Goal: Task Accomplishment & Management: Complete application form

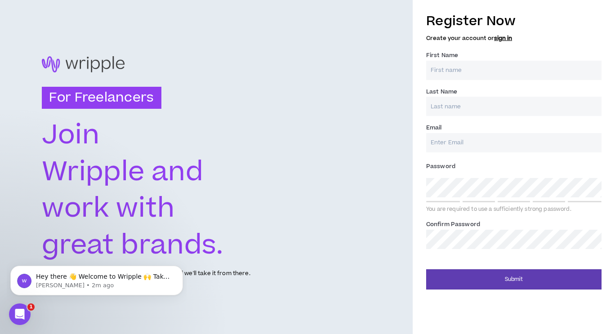
click at [487, 68] on input "First Name *" at bounding box center [513, 70] width 175 height 19
type input "Melissa"
type input "Zarb"
type input "melissa@zarbmarketing.com"
type input "Zarb"
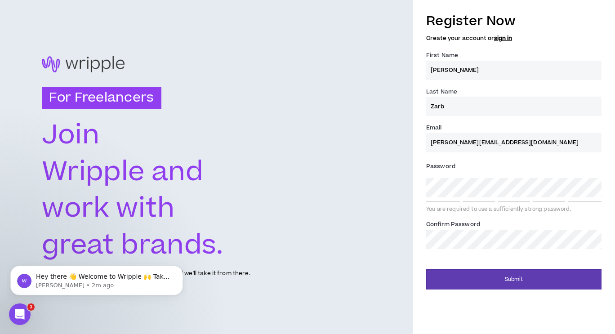
type input "melissa@zarbmarketing.com"
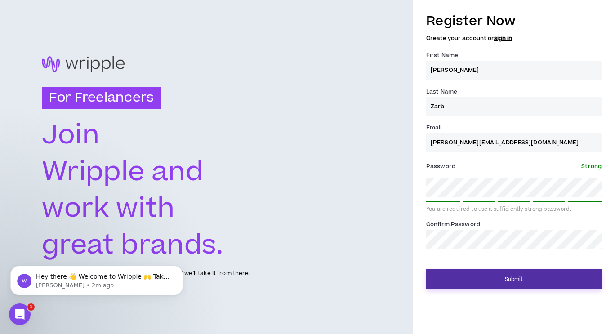
click at [558, 277] on button "Submit" at bounding box center [513, 279] width 175 height 20
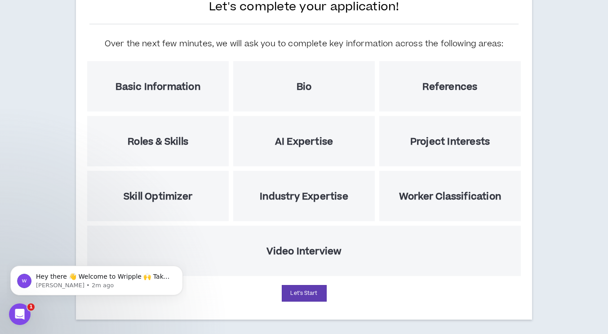
scroll to position [85, 0]
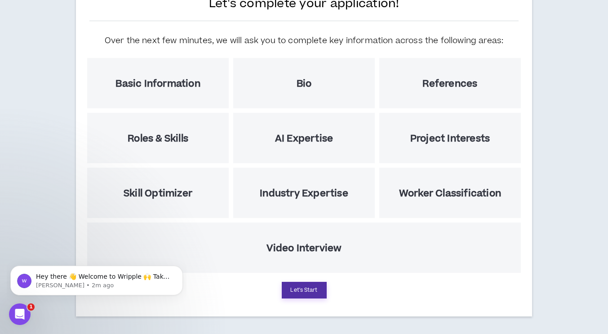
click at [300, 288] on button "Let's Start" at bounding box center [304, 290] width 45 height 17
select select "US"
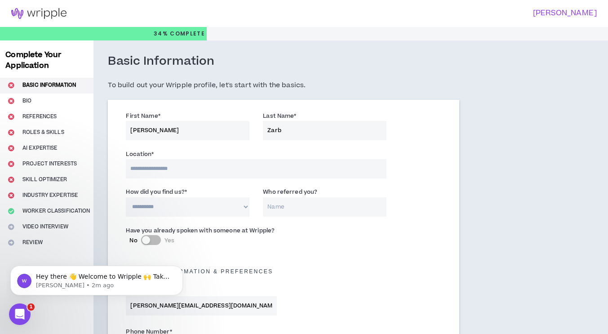
click at [306, 161] on input at bounding box center [256, 168] width 261 height 19
type input "*******"
click at [213, 206] on select "**********" at bounding box center [188, 206] width 124 height 19
select select "*"
click at [126, 197] on select "**********" at bounding box center [188, 206] width 124 height 19
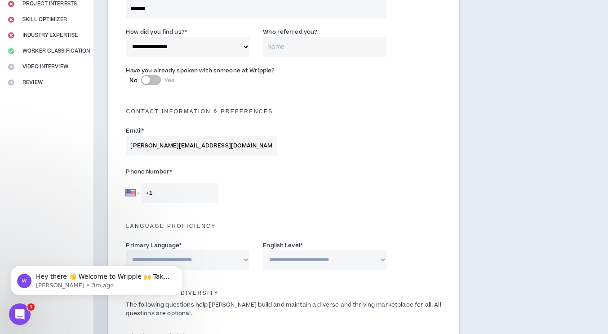
scroll to position [160, 0]
click at [214, 192] on input "+1" at bounding box center [180, 192] width 77 height 19
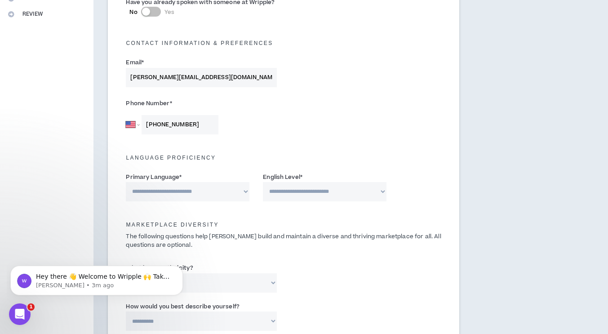
scroll to position [229, 0]
type input "+1 408 603 6697"
click at [223, 190] on select "**********" at bounding box center [188, 190] width 124 height 19
select select "*******"
click at [126, 181] on select "**********" at bounding box center [188, 190] width 124 height 19
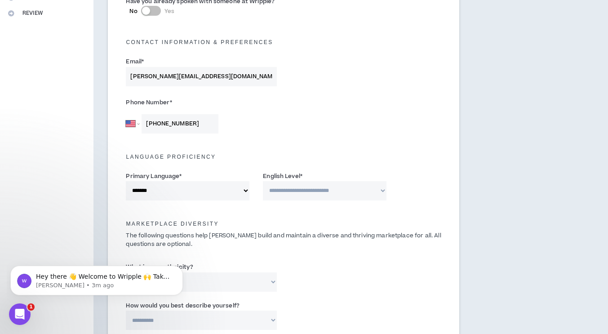
click at [295, 190] on select "**********" at bounding box center [325, 190] width 124 height 19
select select "*"
click at [263, 181] on select "**********" at bounding box center [325, 190] width 124 height 19
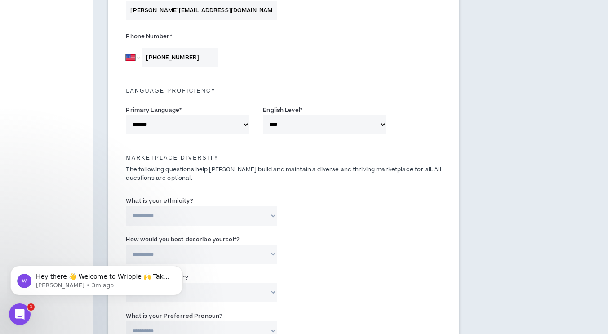
scroll to position [306, 0]
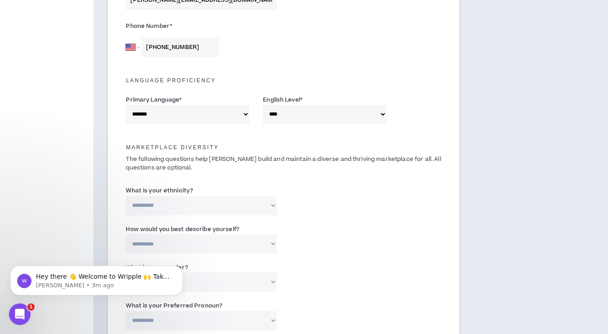
click at [262, 208] on select "**********" at bounding box center [201, 205] width 151 height 19
select select "**********"
click at [126, 196] on select "**********" at bounding box center [201, 205] width 151 height 19
click at [225, 239] on select "**********" at bounding box center [201, 243] width 151 height 19
select select "*****"
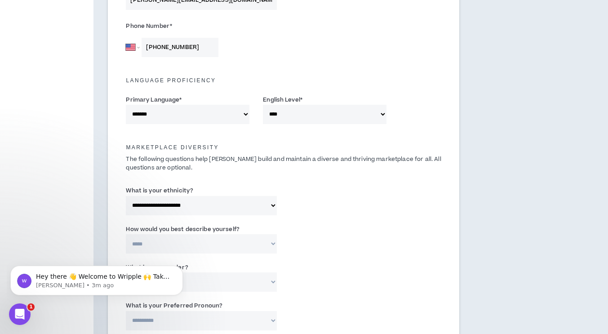
click at [126, 234] on select "**********" at bounding box center [201, 243] width 151 height 19
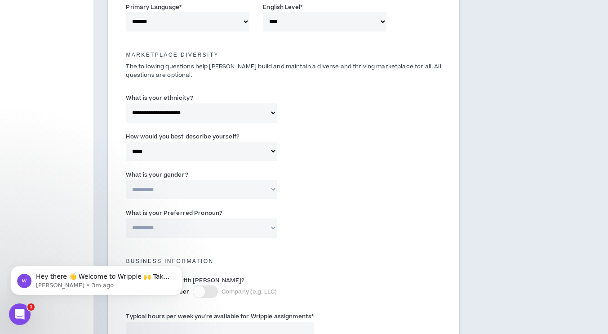
scroll to position [399, 0]
click at [267, 196] on select "**********" at bounding box center [201, 188] width 151 height 19
click at [196, 196] on select "**********" at bounding box center [201, 188] width 151 height 19
select select "*****"
click at [126, 179] on select "**********" at bounding box center [201, 188] width 151 height 19
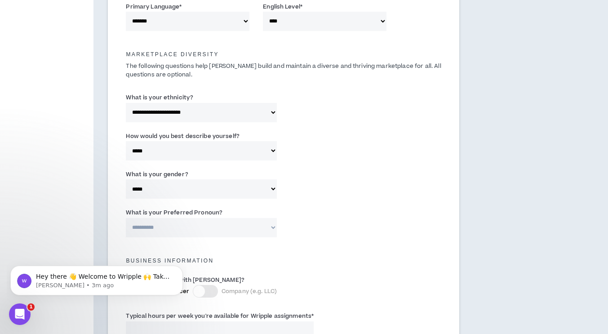
click at [184, 226] on select "**********" at bounding box center [201, 227] width 151 height 19
select select "**********"
click at [126, 218] on select "**********" at bounding box center [201, 227] width 151 height 19
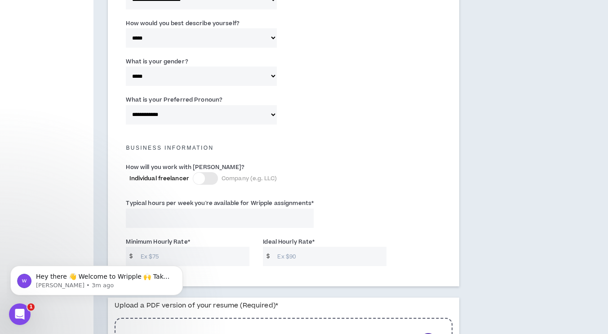
scroll to position [513, 0]
click at [205, 176] on div at bounding box center [205, 177] width 25 height 13
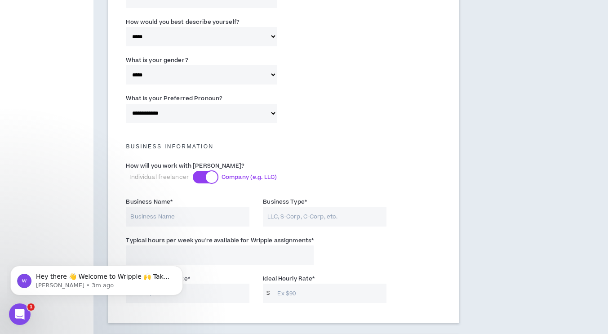
click at [206, 176] on div at bounding box center [212, 177] width 12 height 12
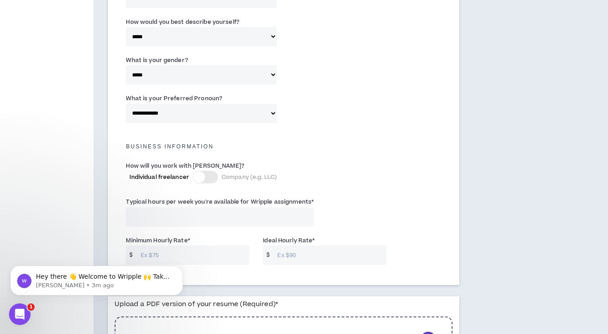
click at [211, 221] on input "Typical hours per week you're available for Wripple assignments *" at bounding box center [220, 216] width 188 height 19
type input "-2"
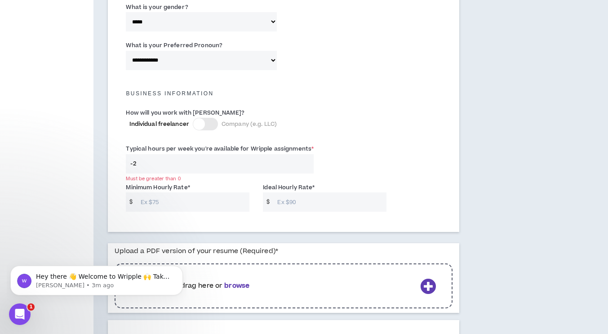
scroll to position [566, 0]
type input "10"
click at [202, 207] on input "Minimum Hourly Rate *" at bounding box center [193, 201] width 114 height 19
type input "65"
click at [293, 196] on input "Ideal Hourly Rate *" at bounding box center [330, 201] width 114 height 19
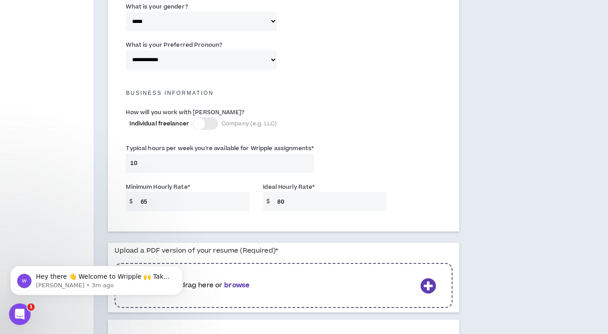
type input "80"
click at [400, 176] on div "Typical hours per week you're available for Wripple assignments * 10" at bounding box center [283, 160] width 329 height 38
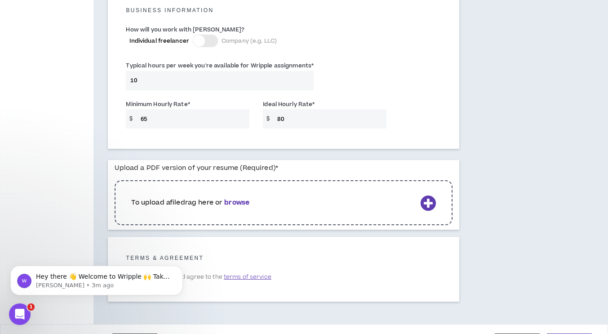
scroll to position [649, 0]
click at [154, 121] on input "65" at bounding box center [193, 118] width 114 height 19
type input "6"
type input "55"
click at [282, 110] on input "80" at bounding box center [330, 118] width 114 height 19
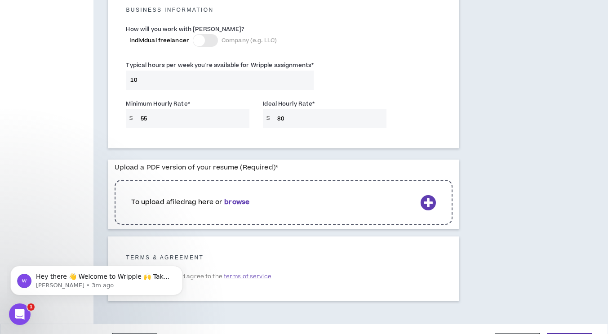
type input "8"
type input "75"
click at [231, 119] on input "55" at bounding box center [193, 118] width 114 height 19
type input "50"
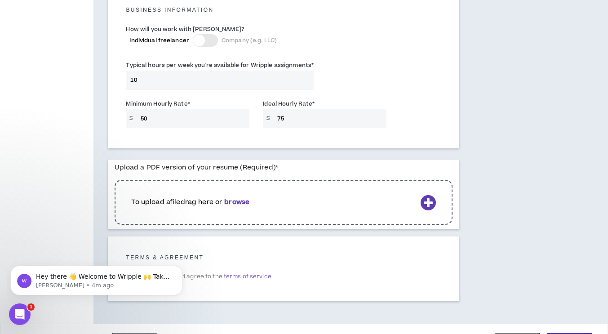
click at [435, 197] on icon at bounding box center [428, 203] width 16 height 16
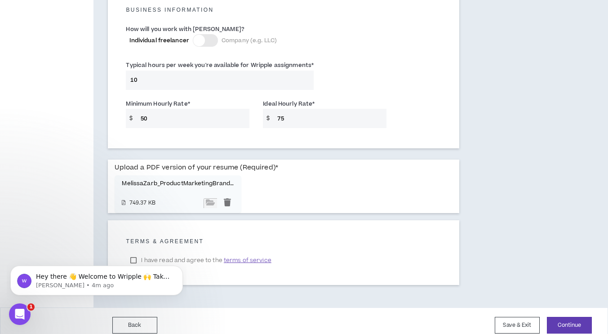
scroll to position [658, 0]
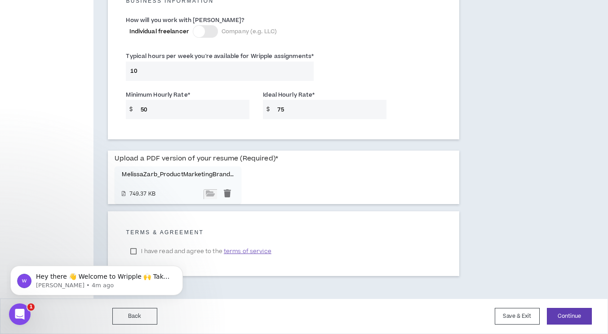
click at [262, 254] on span "terms of service" at bounding box center [248, 251] width 48 height 9
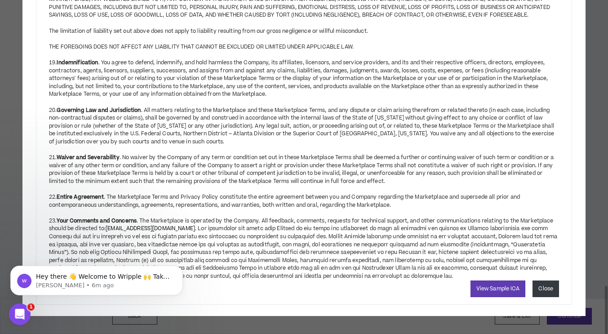
click at [551, 290] on button "Close" at bounding box center [546, 288] width 27 height 17
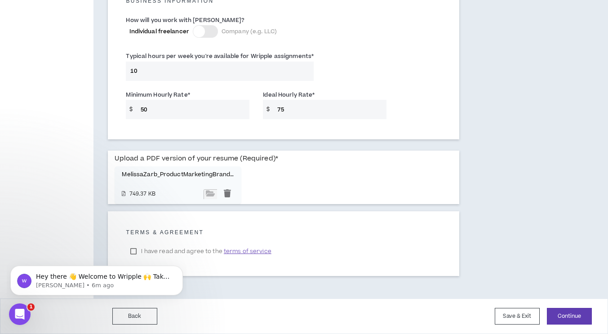
click html "Hey there 👋 Welcome to Wripple 🙌 Take a look around! If you have any questions,…"
click at [133, 252] on body "Hey there 👋 Welcome to Wripple 🙌 Take a look around! If you have any questions,…" at bounding box center [96, 278] width 173 height 56
click html "Hey there 👋 Welcome to Wripple 🙌 Take a look around! If you have any questions,…"
click at [256, 248] on span "terms of service" at bounding box center [248, 251] width 48 height 9
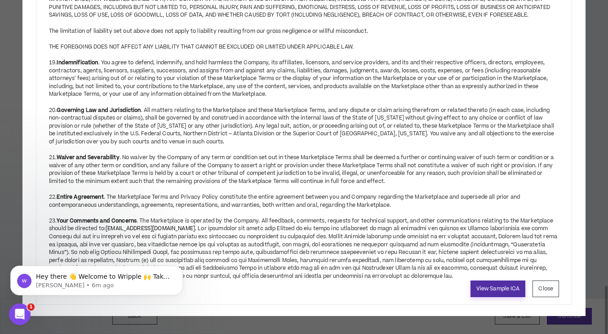
click at [496, 287] on link "View Sample ICA" at bounding box center [498, 288] width 55 height 17
click at [558, 287] on button "Close" at bounding box center [546, 288] width 27 height 17
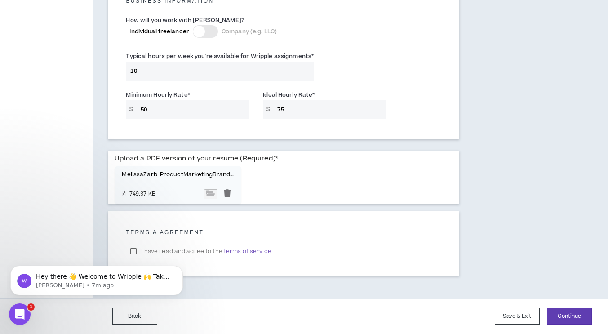
click html "Hey there 👋 Welcome to Wripple 🙌 Take a look around! If you have any questions,…"
click at [133, 251] on body "Hey there 👋 Welcome to Wripple 🙌 Take a look around! If you have any questions,…" at bounding box center [96, 278] width 173 height 56
click at [146, 280] on p "Hey there 👋 Welcome to Wripple 🙌 Take a look around! If you have any questions,…" at bounding box center [104, 276] width 136 height 9
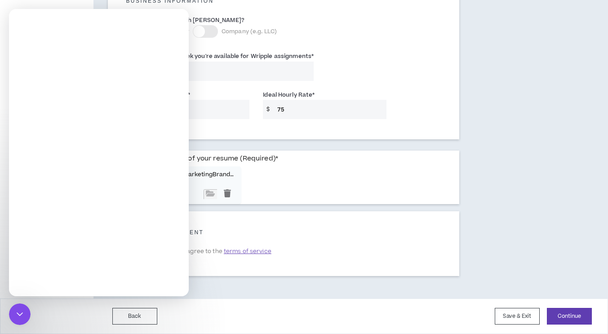
scroll to position [0, 0]
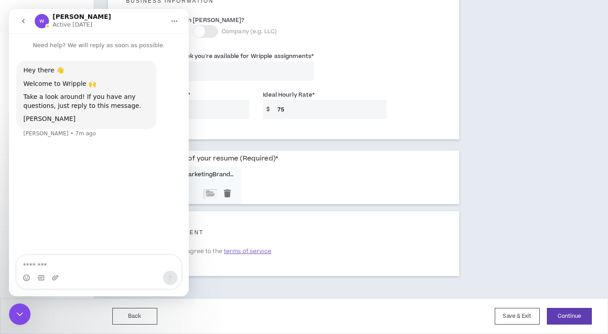
click at [179, 20] on button "Home" at bounding box center [174, 21] width 17 height 17
click at [23, 22] on icon "go back" at bounding box center [23, 21] width 7 height 7
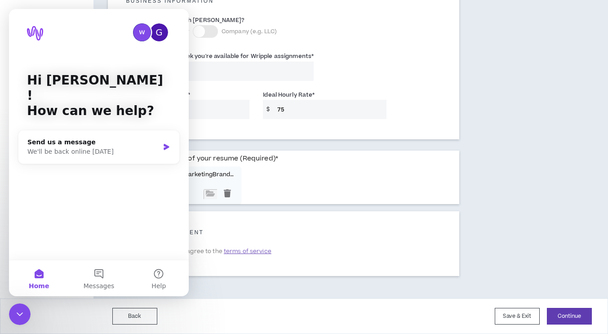
click at [303, 249] on div "I have read and agree to the terms of service" at bounding box center [284, 250] width 316 height 13
click at [24, 314] on icon "Close Intercom Messenger" at bounding box center [19, 314] width 11 height 11
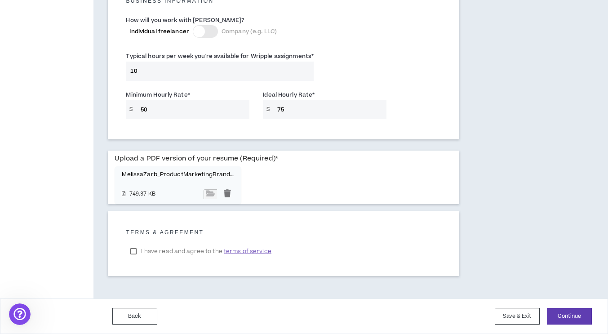
click at [134, 252] on label "I have read and agree to the terms of service" at bounding box center [201, 250] width 150 height 13
click at [570, 311] on button "Continue" at bounding box center [569, 316] width 45 height 17
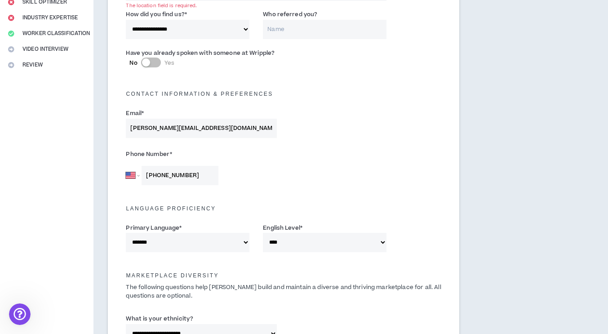
scroll to position [149, 0]
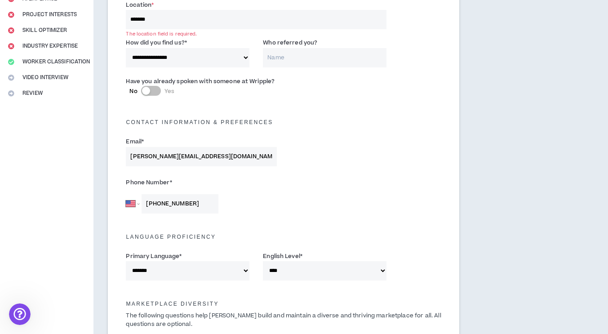
click at [188, 27] on input "*******" at bounding box center [256, 19] width 261 height 19
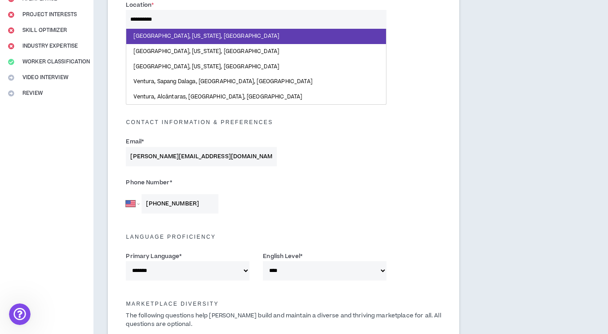
type input "**********"
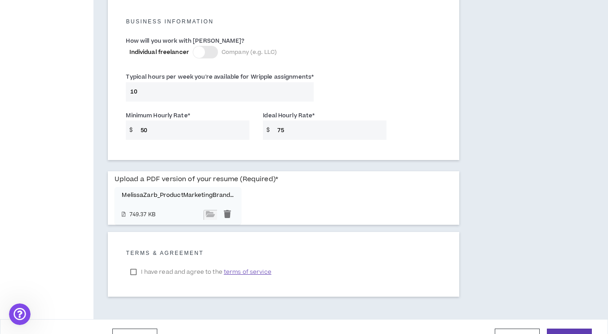
scroll to position [659, 0]
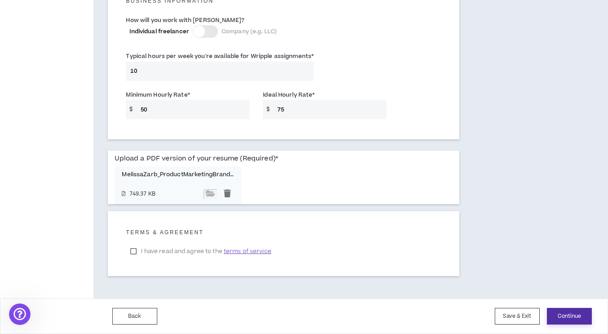
click at [569, 314] on button "Continue" at bounding box center [569, 316] width 45 height 17
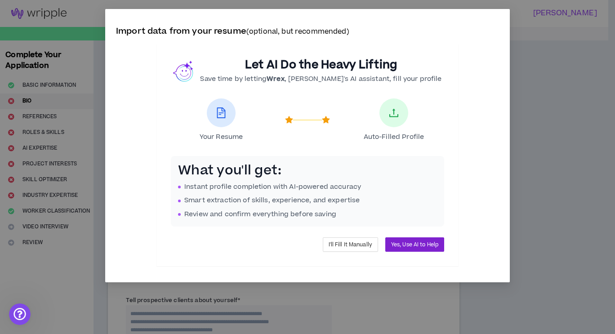
click at [424, 246] on span "Yes, Use AI to Help" at bounding box center [414, 244] width 47 height 9
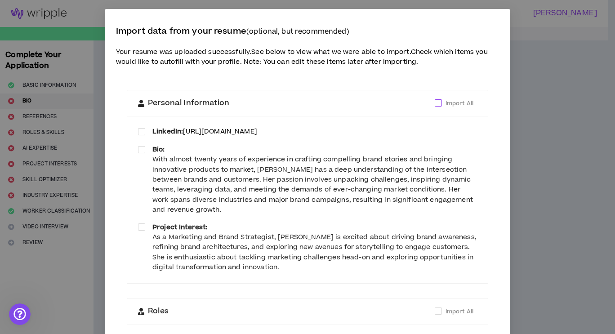
click at [435, 102] on span at bounding box center [438, 102] width 7 height 7
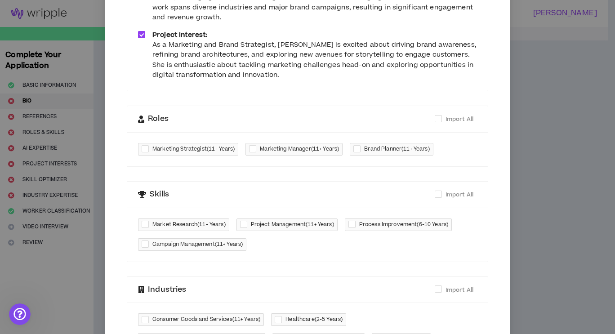
scroll to position [191, 0]
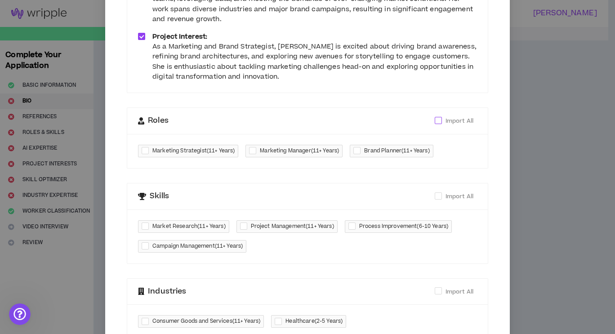
click at [438, 120] on span at bounding box center [438, 120] width 7 height 7
checkbox input "****"
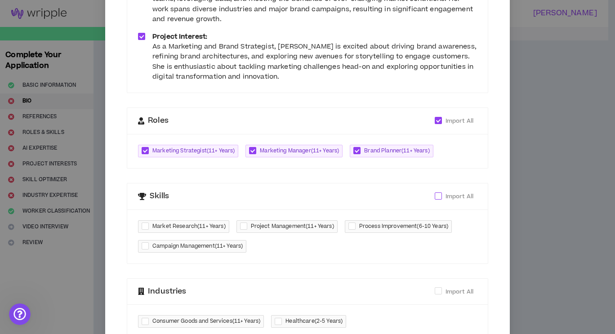
click at [435, 198] on span at bounding box center [438, 195] width 7 height 7
checkbox input "****"
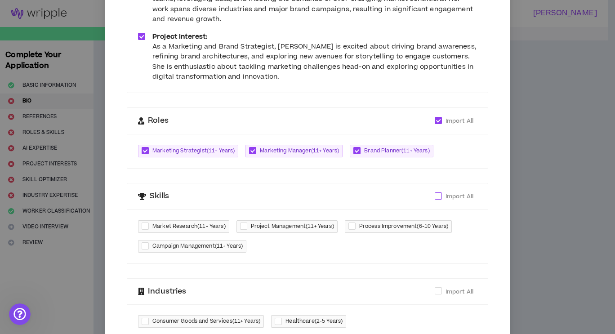
checkbox input "****"
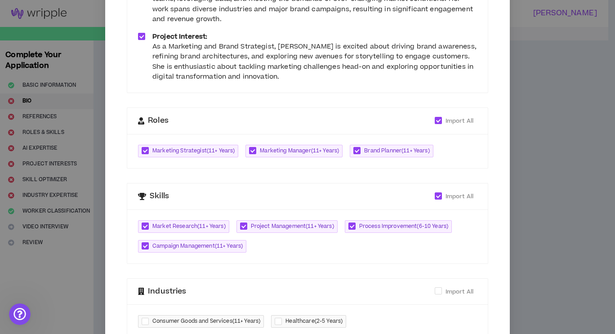
click at [439, 286] on div "Import All" at bounding box center [456, 292] width 42 height 12
click at [442, 293] on span "Import All" at bounding box center [459, 292] width 35 height 10
checkbox input "****"
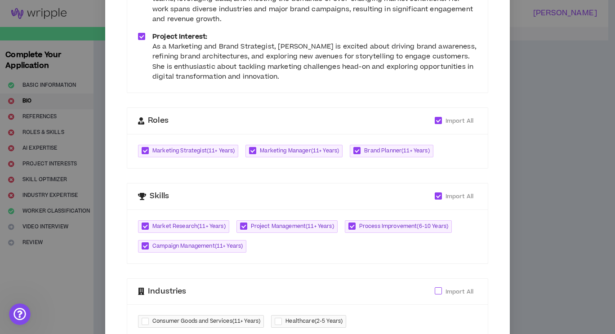
checkbox input "****"
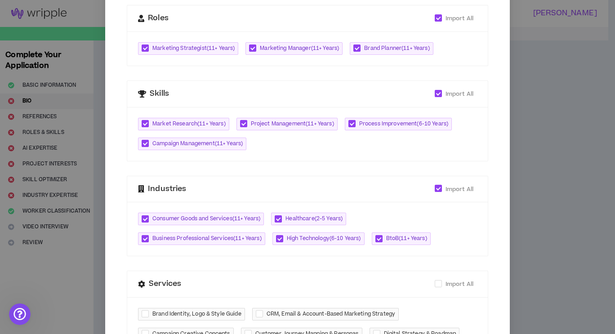
scroll to position [298, 0]
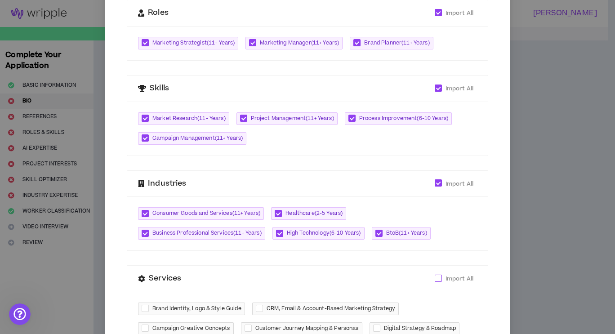
click at [442, 282] on span "Import All" at bounding box center [459, 279] width 35 height 10
checkbox input "****"
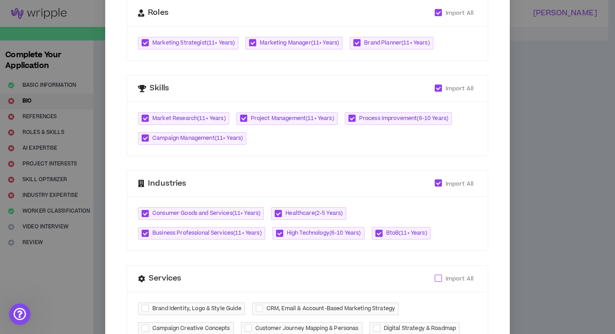
checkbox input "****"
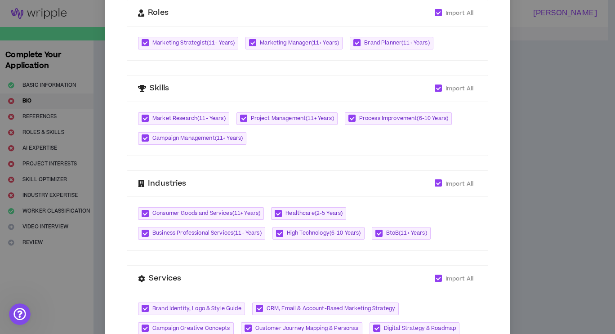
scroll to position [392, 0]
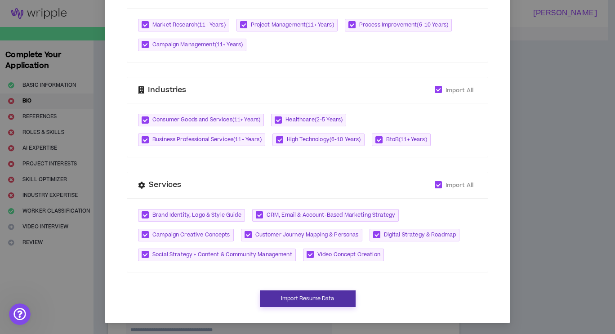
click at [323, 304] on button "Import Resume Data" at bounding box center [308, 298] width 96 height 17
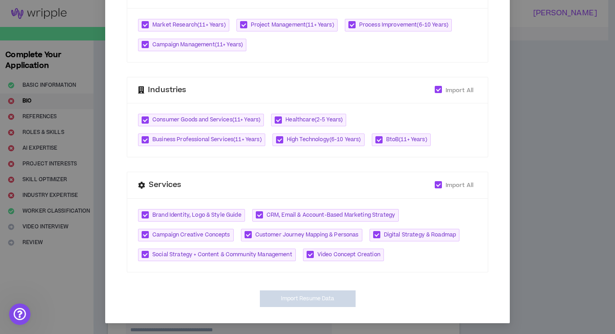
type input "https://www.linkedin.com/in/MelissaZarb"
type textarea "**********"
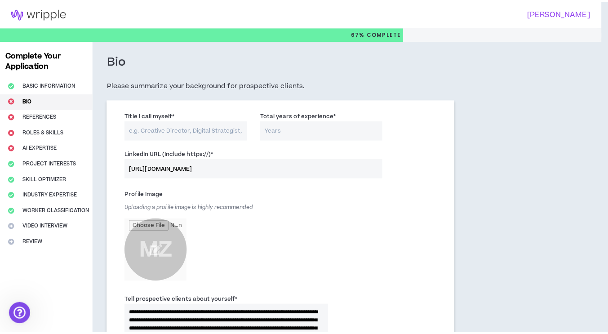
scroll to position [383, 0]
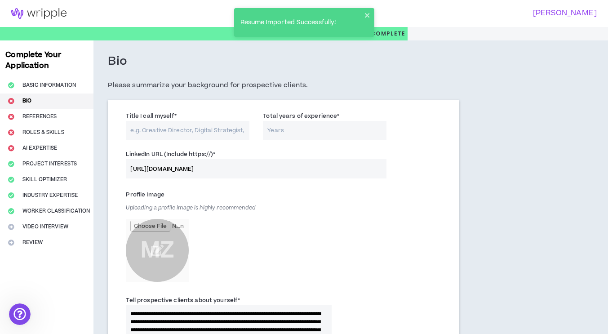
click at [222, 134] on input "Title I call myself *" at bounding box center [188, 130] width 124 height 19
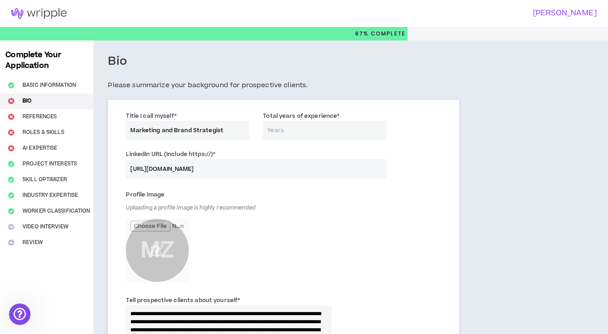
type input "Marketing and Brand Strategist"
click at [280, 132] on input "Total years of experience *" at bounding box center [325, 130] width 124 height 19
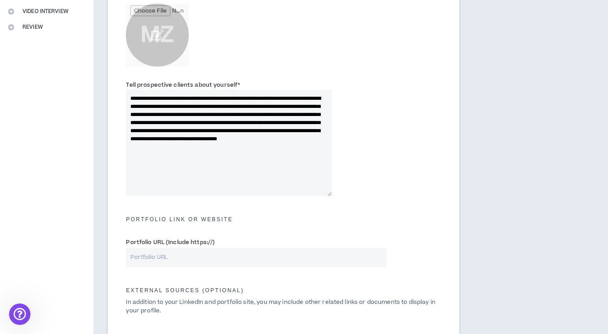
scroll to position [218, 0]
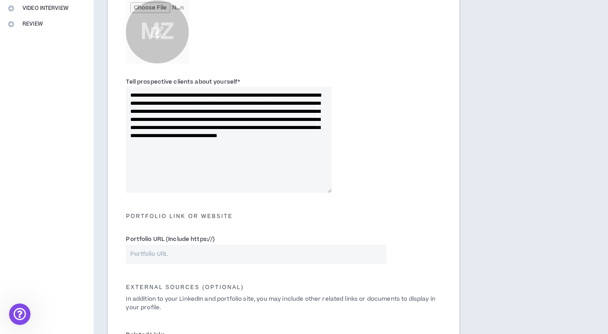
type input "19"
click at [204, 114] on textarea "**********" at bounding box center [229, 140] width 206 height 106
click at [170, 118] on textarea "**********" at bounding box center [229, 140] width 206 height 106
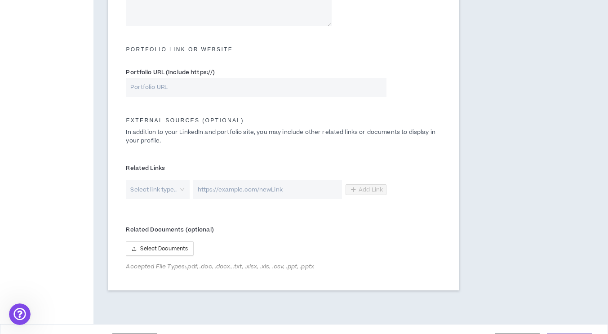
scroll to position [387, 0]
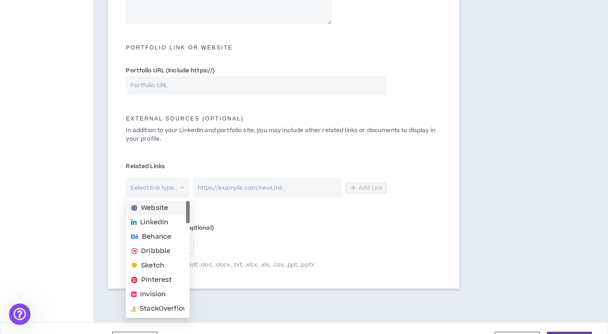
click at [188, 187] on div "Select link type.." at bounding box center [157, 187] width 63 height 19
type textarea "**********"
click at [169, 225] on span "LinkedIn" at bounding box center [157, 223] width 53 height 10
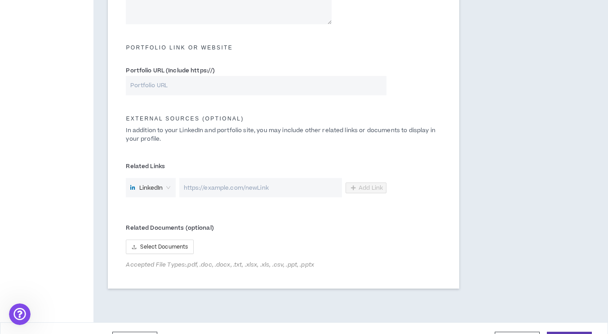
click at [218, 191] on input "url" at bounding box center [260, 187] width 163 height 19
paste input "https://www.linkedin.com/in/melissazarb/"
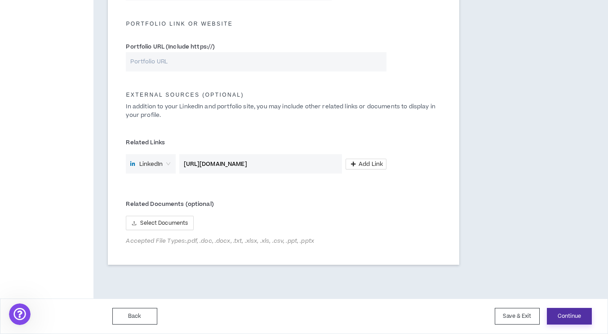
type input "https://www.linkedin.com/in/melissazarb/"
click at [574, 312] on button "Continue" at bounding box center [569, 316] width 45 height 17
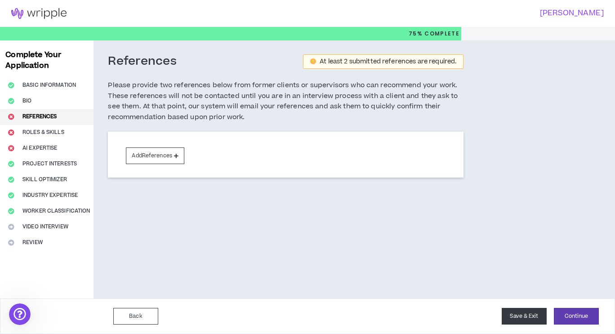
click at [518, 319] on button "Save & Exit" at bounding box center [524, 316] width 45 height 17
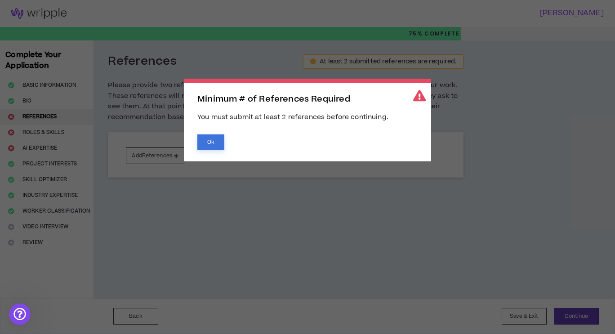
click at [219, 141] on button "Ok" at bounding box center [210, 142] width 27 height 16
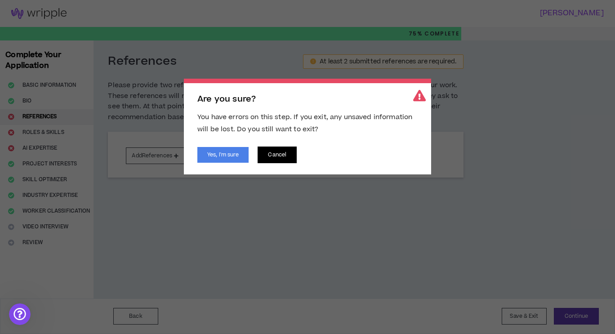
click at [284, 152] on button "Cancel" at bounding box center [277, 155] width 39 height 17
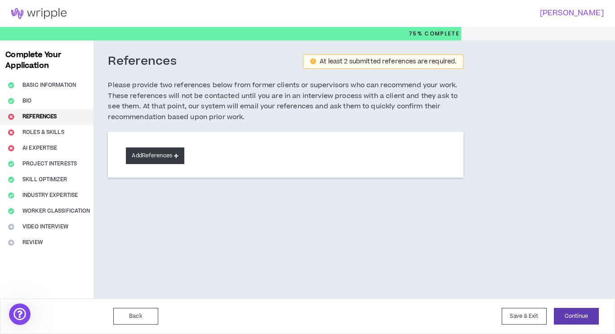
click at [168, 154] on button "Add References" at bounding box center [155, 155] width 58 height 17
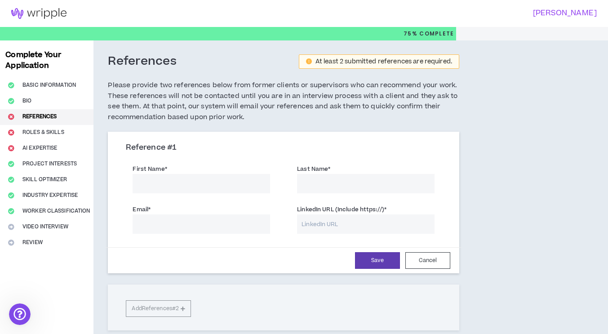
click at [186, 183] on input "First Name *" at bounding box center [202, 183] width 138 height 19
type input "Christine"
type input "o"
type input "Moore"
click at [174, 228] on input "Email *" at bounding box center [202, 223] width 138 height 19
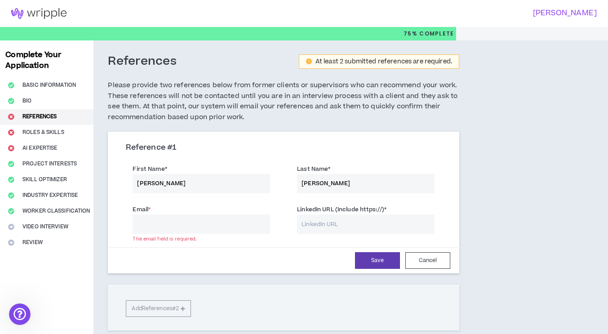
click at [163, 183] on input "Christine" at bounding box center [202, 183] width 138 height 19
type input "E"
type input "Christine"
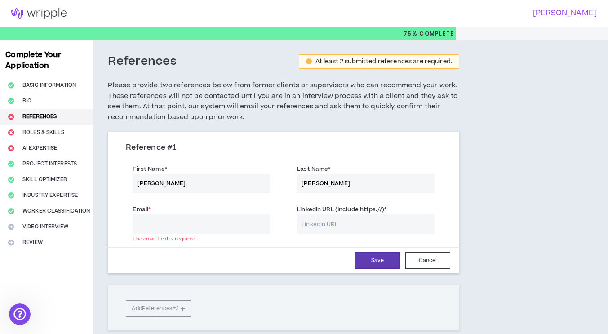
click at [155, 228] on input "Email *" at bounding box center [202, 223] width 138 height 19
click at [318, 225] on input "LinkedIn URL (Include https://) *" at bounding box center [366, 223] width 138 height 19
paste input "https://www.linkedin.com/in/cmoore15/"
type input "https://www.linkedin.com/in/cmoore15/"
click at [166, 228] on input "Email *" at bounding box center [202, 223] width 138 height 19
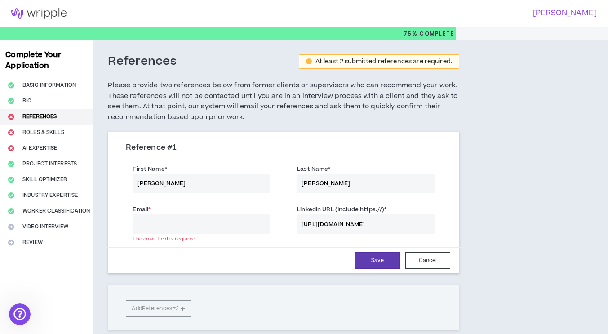
paste input "christinejacksonmoore@gmail.com"
type input "christinejacksonmoore@gmail.com"
click at [380, 265] on button "Save" at bounding box center [377, 260] width 45 height 17
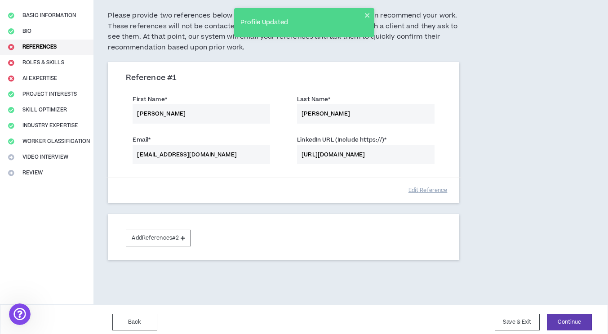
scroll to position [76, 0]
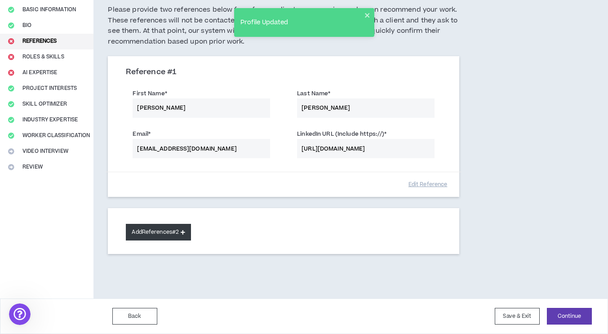
click at [185, 231] on icon at bounding box center [183, 232] width 4 height 5
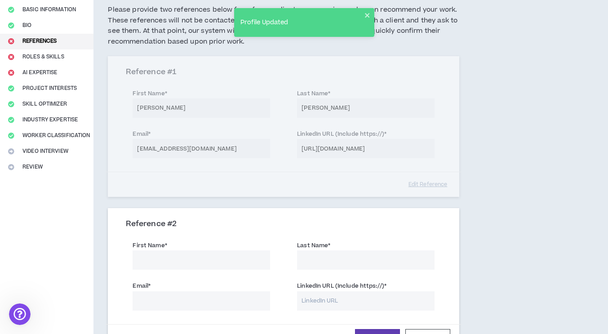
click at [181, 254] on input "First Name *" at bounding box center [202, 259] width 138 height 19
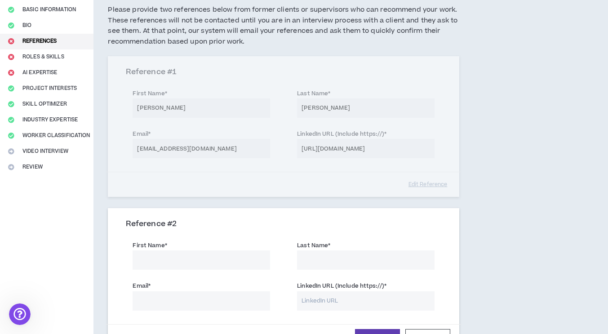
type input "Elizabeth"
type input "Hotze"
type input "ehotze@cwshousing.com"
type input "Hotze"
type input "ehotze@cwshousing.com"
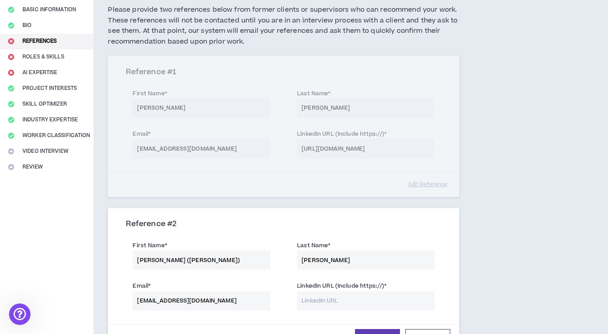
type input "Elizabeth (Beth)"
click at [337, 302] on input "LinkedIn URL (Include https://) *" at bounding box center [366, 300] width 138 height 19
paste input "https://www.linkedin.com/in/ehotze/"
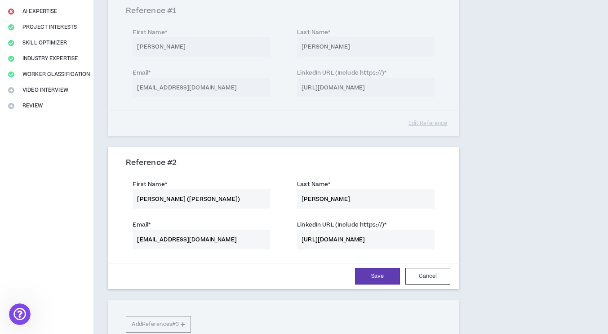
scroll to position [141, 0]
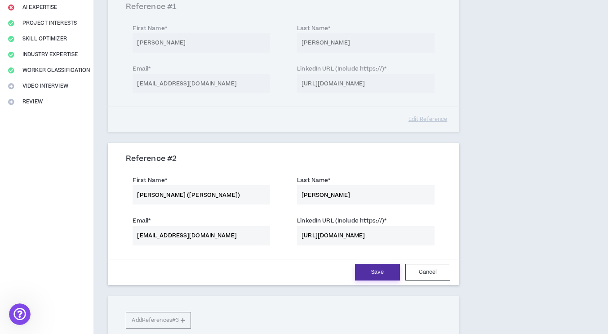
type input "https://www.linkedin.com/in/ehotze/"
click at [382, 271] on button "Save" at bounding box center [377, 272] width 45 height 17
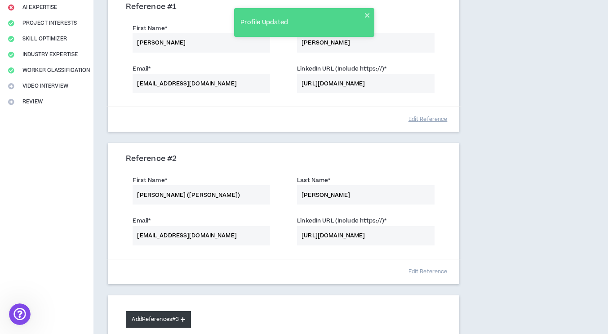
click at [181, 321] on button "Add References #3" at bounding box center [158, 319] width 65 height 17
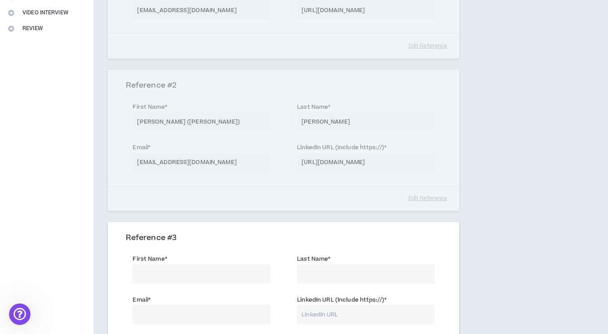
scroll to position [214, 0]
click at [179, 277] on input "First Name *" at bounding box center [202, 273] width 138 height 19
click at [170, 270] on input "Marla" at bounding box center [202, 273] width 138 height 19
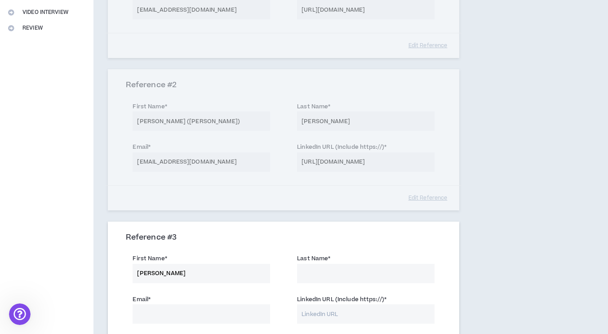
type input "Maura"
type input "Carey"
click at [153, 317] on input "Email *" at bounding box center [202, 313] width 138 height 19
type input "m"
paste input "Maura.Carey@dwellworks.com"
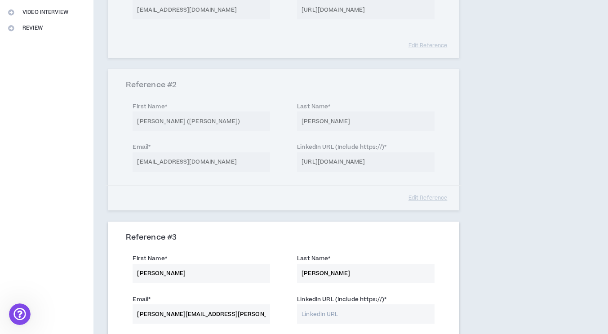
type input "Maura.Carey@dwellworks.com"
click at [320, 315] on input "LinkedIn URL (Include https://) *" at bounding box center [366, 313] width 138 height 19
paste input "https://www.linkedin.com/in/maura-carey-scrp-1073ab8/"
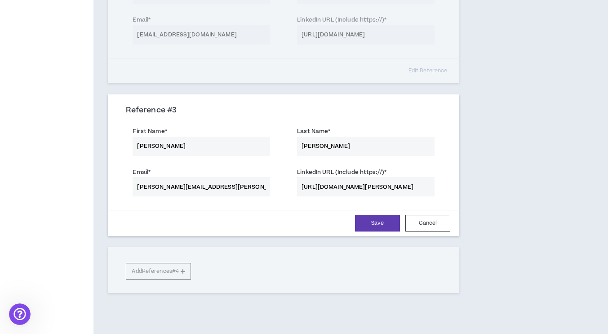
scroll to position [345, 0]
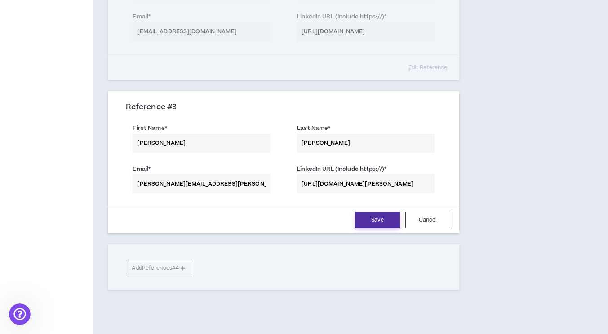
type input "https://www.linkedin.com/in/maura-carey-scrp-1073ab8/"
click at [382, 220] on button "Save" at bounding box center [377, 220] width 45 height 17
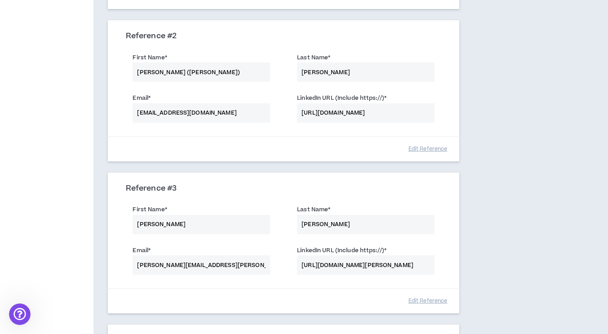
scroll to position [380, 0]
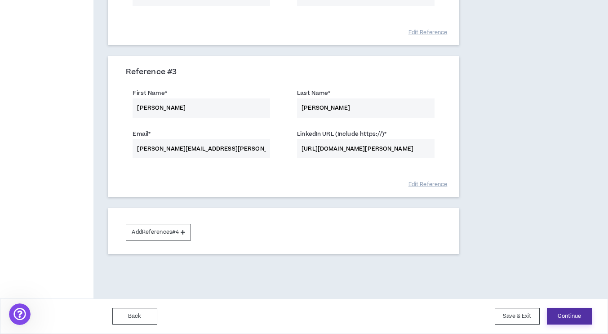
click at [569, 320] on button "Continue" at bounding box center [569, 316] width 45 height 17
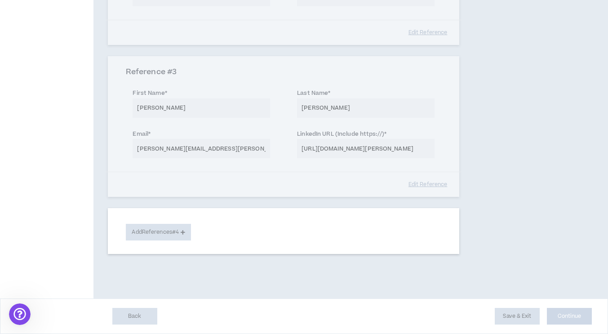
select select "***"
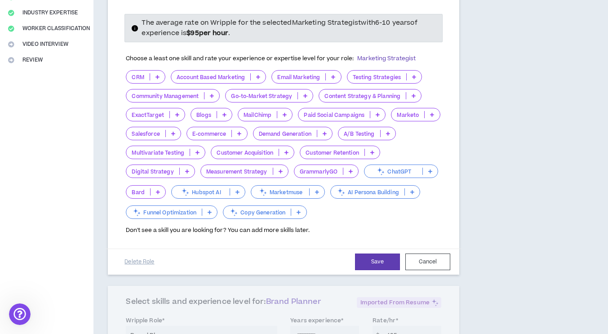
scroll to position [183, 0]
click at [264, 94] on p "Go-to-Market Strategy" at bounding box center [262, 95] width 72 height 7
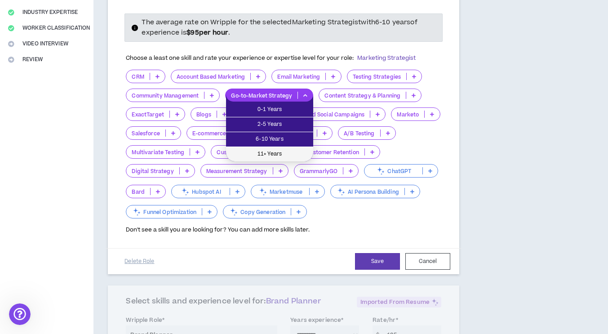
click at [276, 153] on span "11+ Years" at bounding box center [269, 154] width 76 height 10
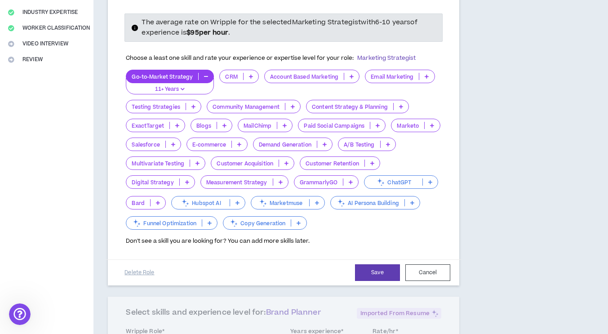
click at [340, 80] on div "Account Based Marketing" at bounding box center [311, 76] width 95 height 13
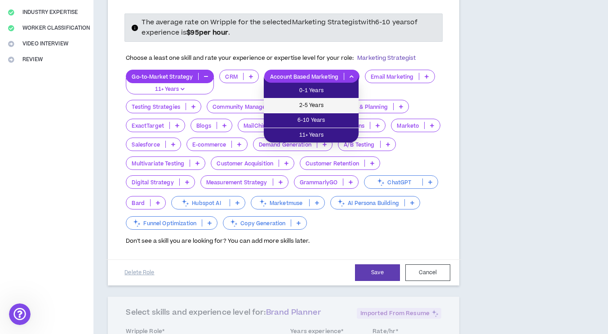
click at [316, 107] on span "2-5 Years" at bounding box center [311, 106] width 84 height 10
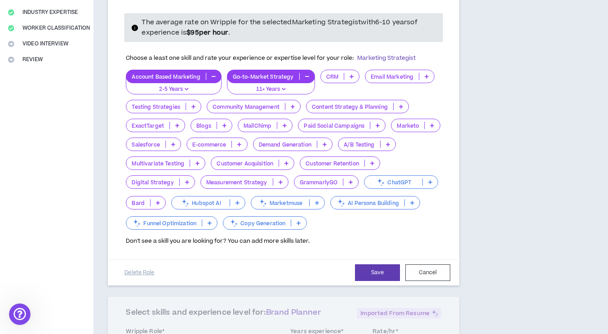
click at [380, 78] on p "Email Marketing" at bounding box center [391, 76] width 53 height 7
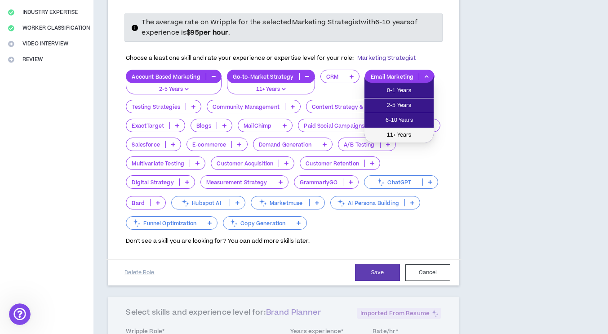
click at [396, 130] on li "11+ Years" at bounding box center [398, 135] width 69 height 14
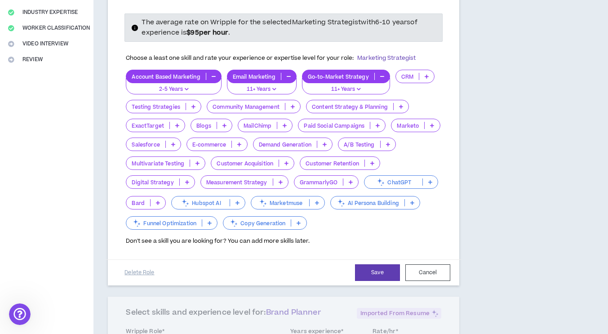
click at [410, 77] on p "CRM" at bounding box center [407, 76] width 23 height 7
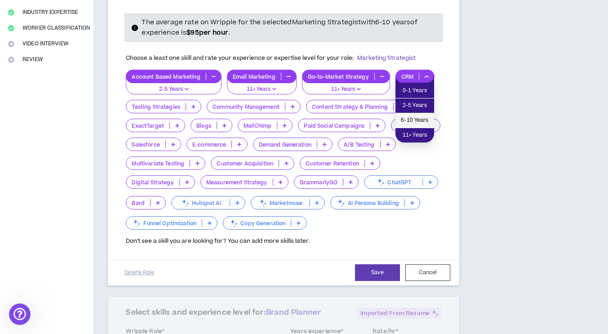
click at [413, 116] on span "6-10 Years" at bounding box center [415, 121] width 28 height 10
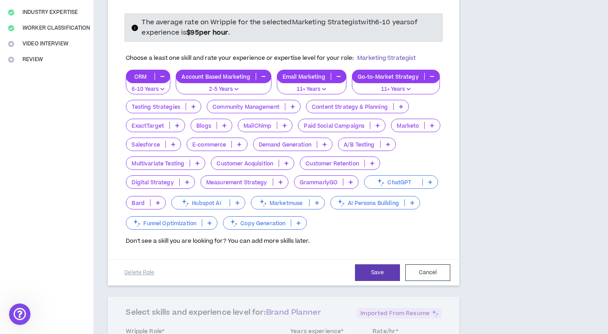
click at [247, 109] on p "Community Management" at bounding box center [246, 106] width 78 height 7
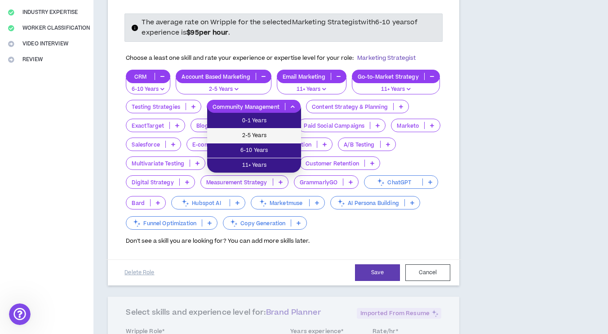
click at [250, 132] on span "2-5 Years" at bounding box center [254, 136] width 83 height 10
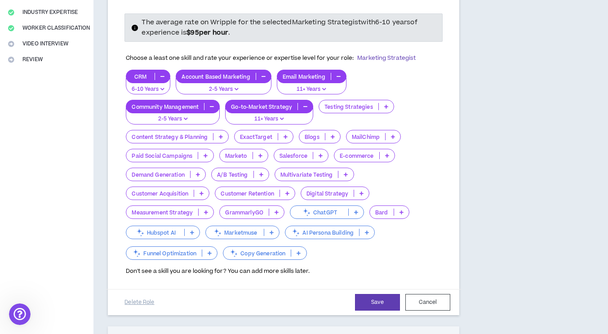
click at [209, 140] on div "Content Strategy & Planning" at bounding box center [177, 136] width 103 height 13
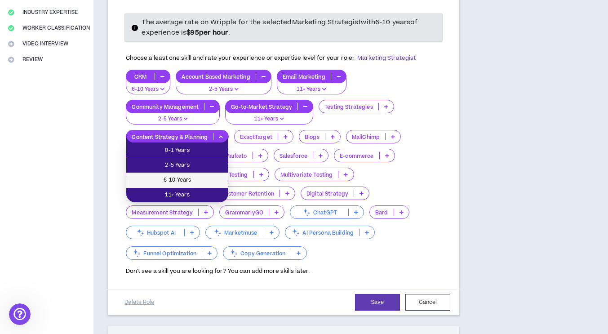
click at [206, 173] on li "6-10 Years" at bounding box center [177, 180] width 102 height 15
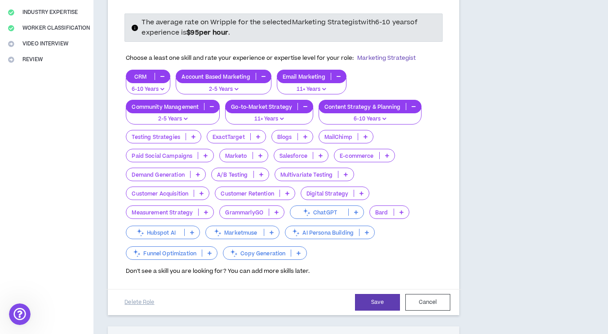
click at [187, 158] on p "Paid Social Campaigns" at bounding box center [161, 155] width 71 height 7
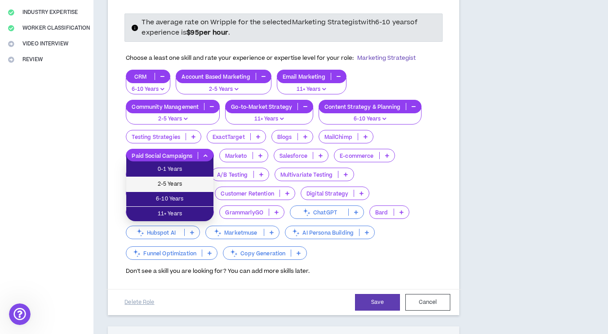
click at [187, 177] on li "2-5 Years" at bounding box center [169, 184] width 87 height 15
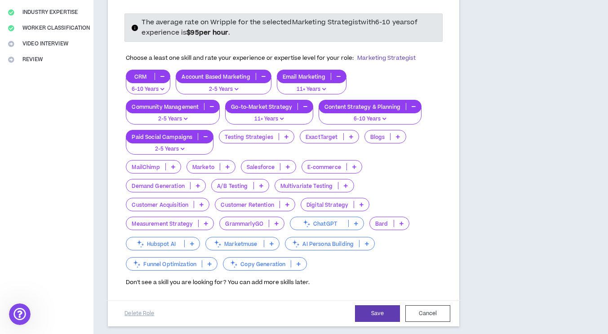
click at [182, 144] on button "2-5 Years" at bounding box center [170, 146] width 88 height 17
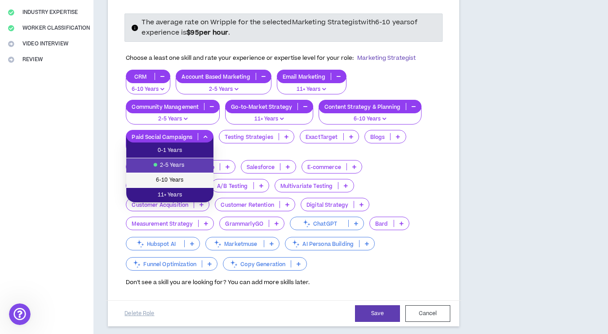
click at [181, 177] on span "6-10 Years" at bounding box center [170, 180] width 76 height 10
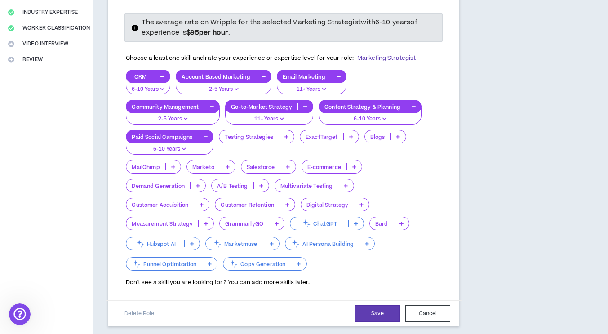
click at [375, 136] on p "Blogs" at bounding box center [378, 136] width 26 height 7
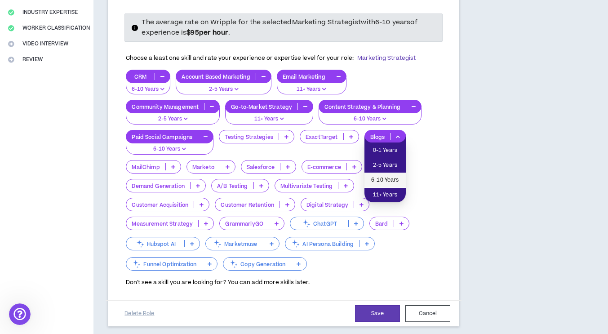
click at [376, 178] on span "6-10 Years" at bounding box center [385, 180] width 31 height 10
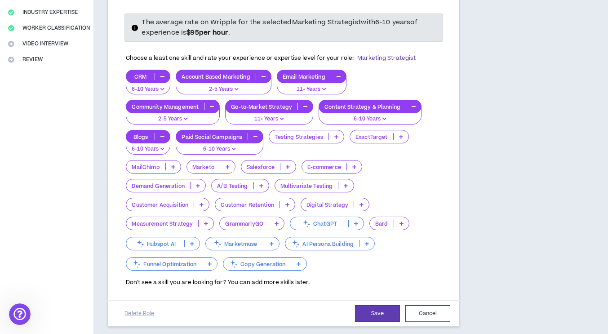
click at [212, 166] on p "Marketo" at bounding box center [203, 167] width 33 height 7
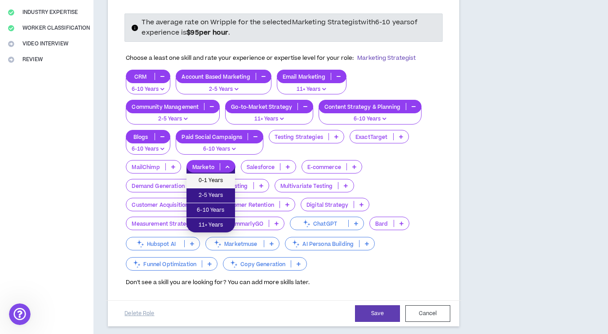
click at [211, 176] on span "0-1 Years" at bounding box center [211, 181] width 38 height 10
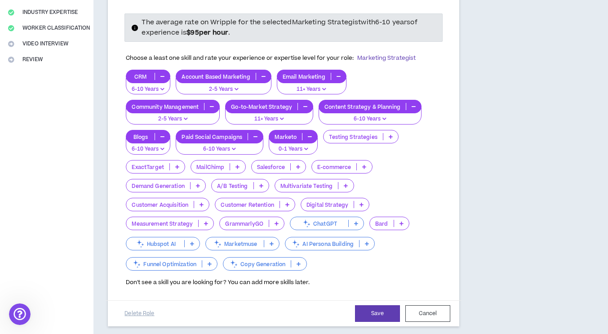
click at [211, 170] on p "MailChimp" at bounding box center [210, 167] width 39 height 7
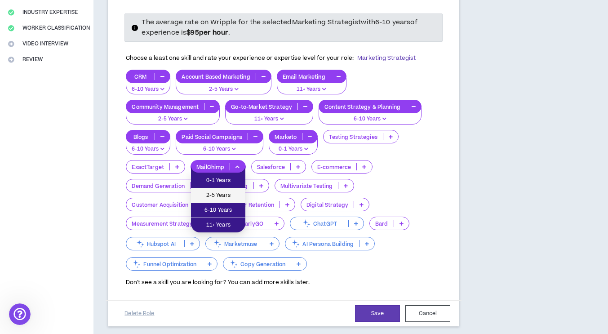
click at [214, 188] on li "2-5 Years" at bounding box center [218, 195] width 54 height 15
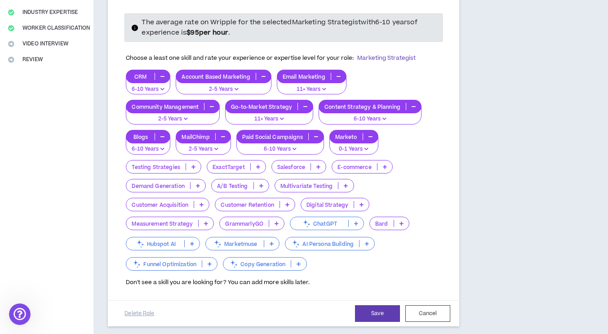
click at [302, 169] on p "Salesforce" at bounding box center [291, 167] width 39 height 7
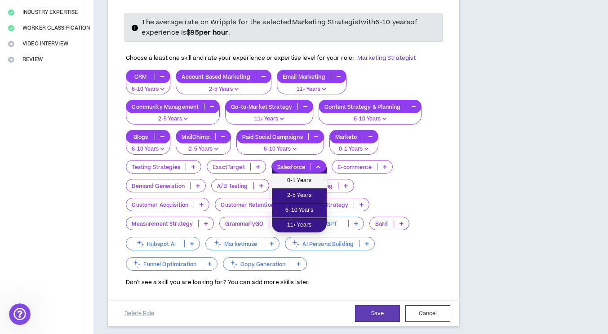
click at [302, 173] on li "0-1 Years" at bounding box center [299, 180] width 55 height 15
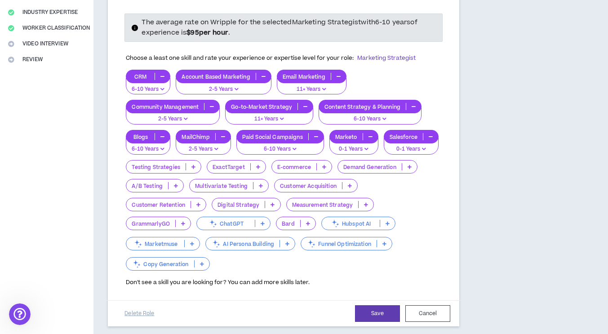
click at [148, 185] on p "A/B Testing" at bounding box center [147, 185] width 42 height 7
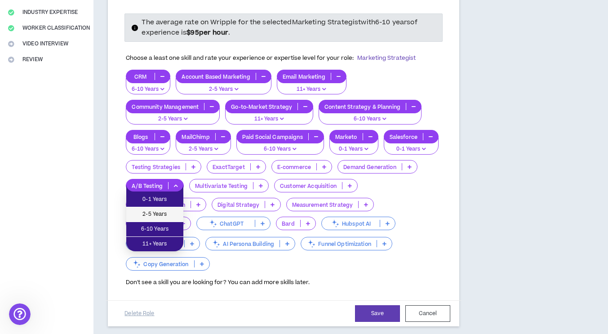
click at [154, 212] on span "2-5 Years" at bounding box center [155, 214] width 46 height 10
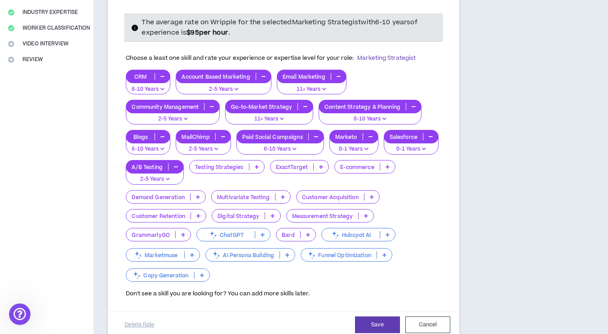
click at [173, 197] on p "Demand Generation" at bounding box center [157, 197] width 63 height 7
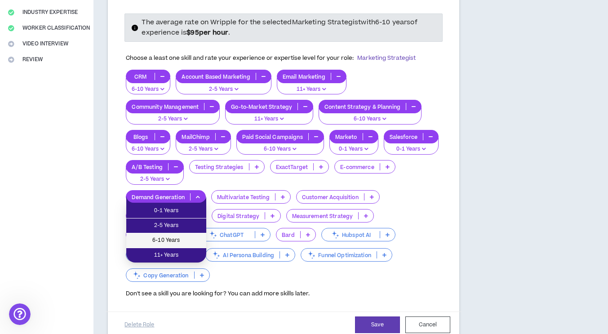
click at [175, 235] on li "6-10 Years" at bounding box center [166, 240] width 80 height 15
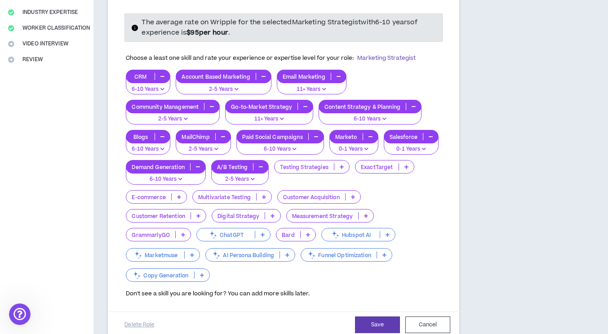
click at [307, 198] on p "Customer Acquisition" at bounding box center [311, 197] width 67 height 7
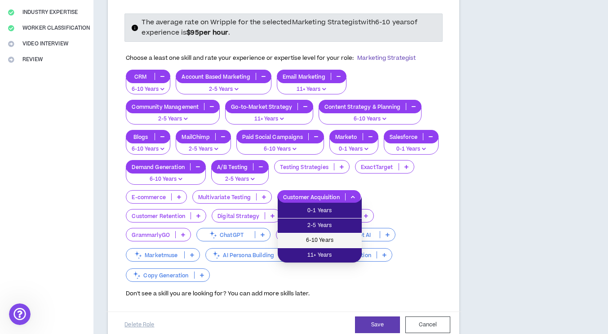
click at [305, 237] on span "6-10 Years" at bounding box center [319, 241] width 73 height 10
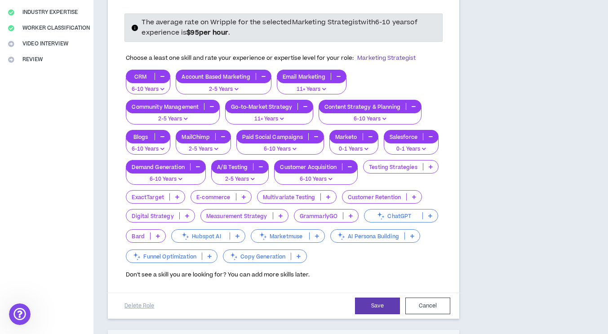
click at [393, 212] on div "ChatGPT" at bounding box center [401, 215] width 74 height 13
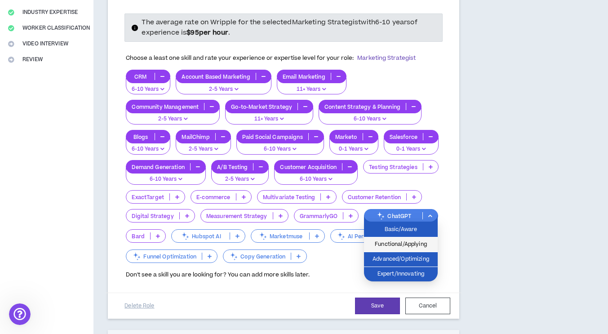
click at [393, 241] on span "Functional/Applying" at bounding box center [400, 245] width 63 height 10
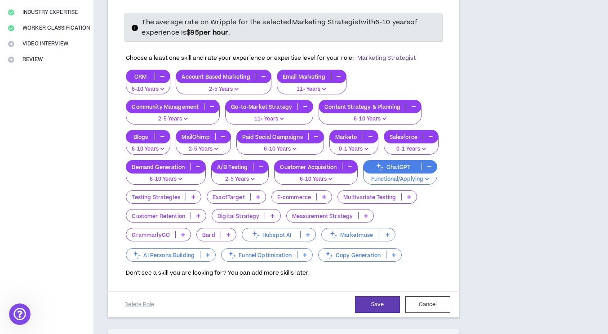
click at [179, 258] on p "AI Persona Building" at bounding box center [163, 255] width 74 height 7
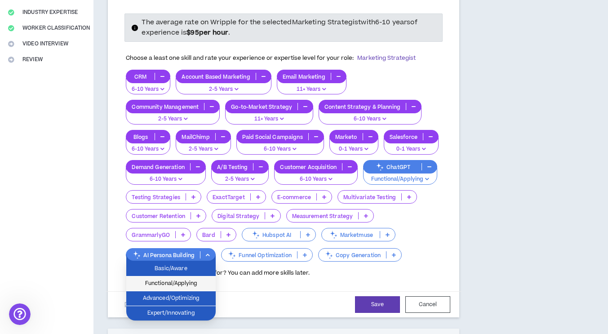
click at [179, 280] on span "Functional/Applying" at bounding box center [171, 284] width 79 height 10
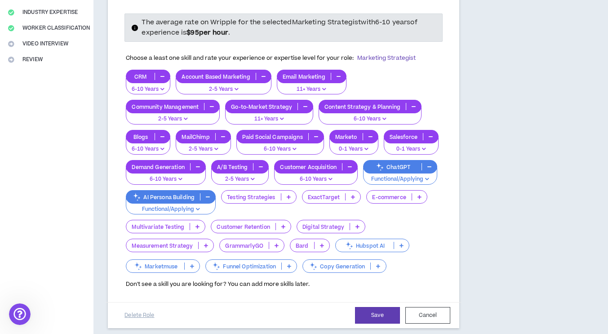
click at [334, 261] on div "Copy Generation" at bounding box center [344, 265] width 84 height 13
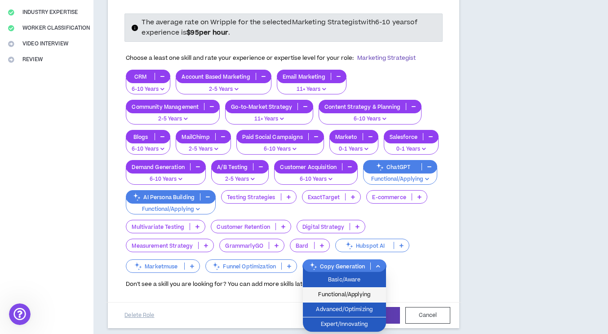
click at [340, 300] on li "Functional/Applying" at bounding box center [344, 295] width 83 height 15
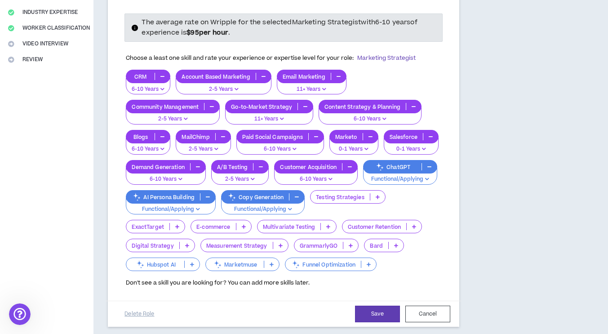
click at [387, 230] on p "Customer Retention" at bounding box center [374, 226] width 64 height 7
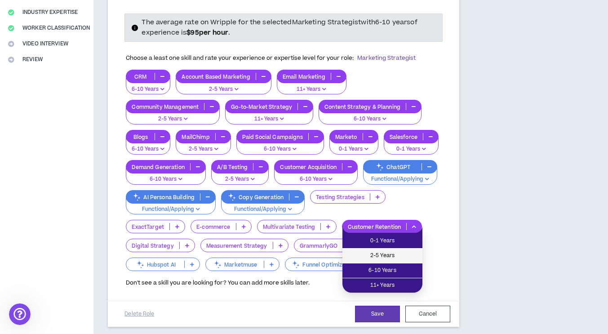
click at [388, 258] on span "2-5 Years" at bounding box center [382, 256] width 69 height 10
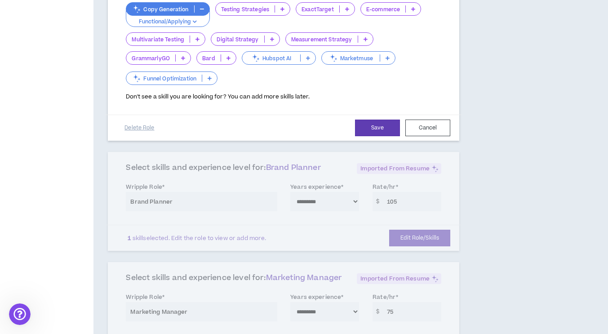
scroll to position [401, 0]
click at [250, 214] on div "**********" at bounding box center [283, 200] width 351 height 99
click at [367, 128] on button "Save" at bounding box center [377, 127] width 45 height 17
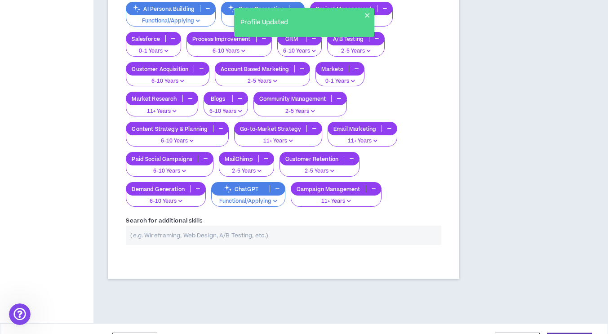
scroll to position [571, 0]
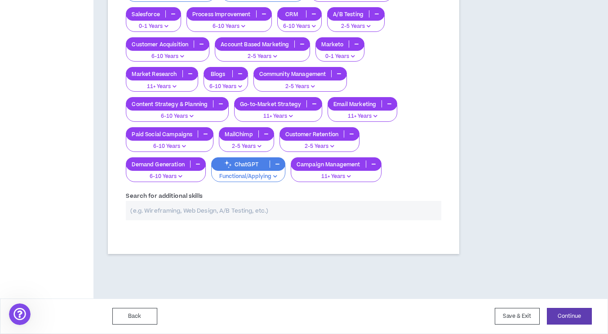
click at [370, 204] on input "text" at bounding box center [284, 210] width 316 height 19
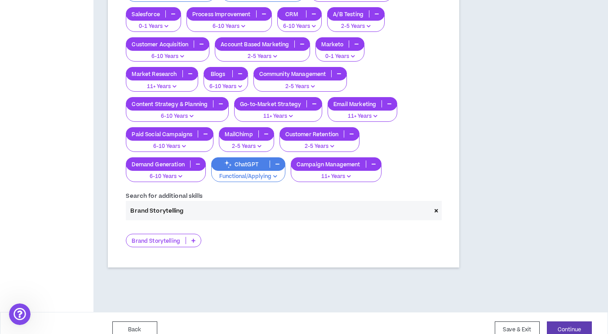
click at [166, 240] on p "Brand Storytelling" at bounding box center [155, 240] width 59 height 7
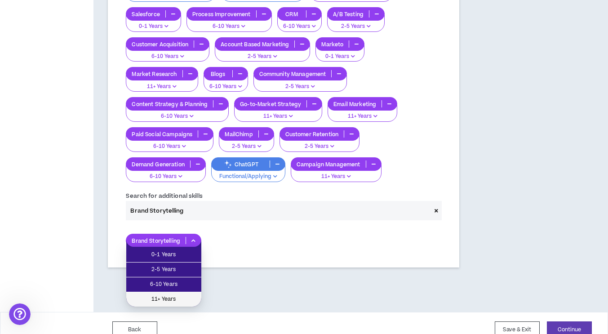
click at [171, 293] on li "11+ Years" at bounding box center [163, 299] width 75 height 14
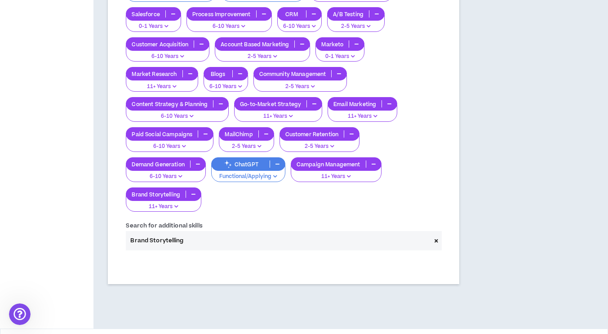
click at [167, 241] on input "Brand Storytelling" at bounding box center [278, 240] width 305 height 19
drag, startPoint x: 167, startPoint y: 241, endPoint x: 223, endPoint y: 243, distance: 56.2
click at [223, 243] on input "Brand Storytelling" at bounding box center [278, 240] width 305 height 19
click at [299, 217] on div "Your Skills AI Persona Building Functional/Applying Copy Generation Functional/…" at bounding box center [283, 91] width 329 height 256
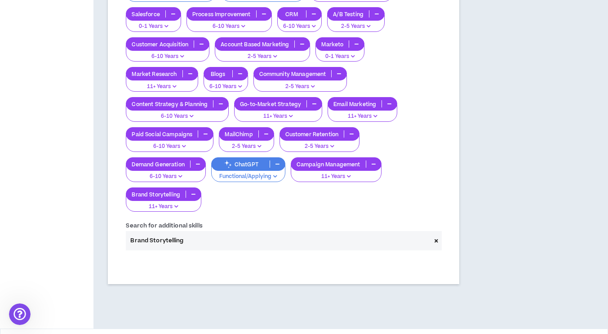
drag, startPoint x: 182, startPoint y: 240, endPoint x: 126, endPoint y: 240, distance: 56.2
click at [126, 240] on input "Brand Storytelling" at bounding box center [278, 240] width 305 height 19
type input "Mascot Development"
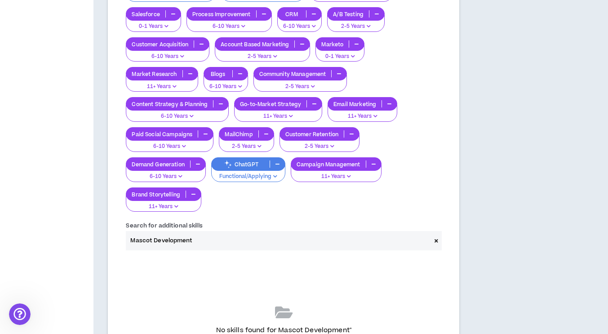
drag, startPoint x: 196, startPoint y: 240, endPoint x: 128, endPoint y: 229, distance: 68.7
click at [128, 229] on div "Search for additional skills Mascot Development" at bounding box center [284, 235] width 316 height 29
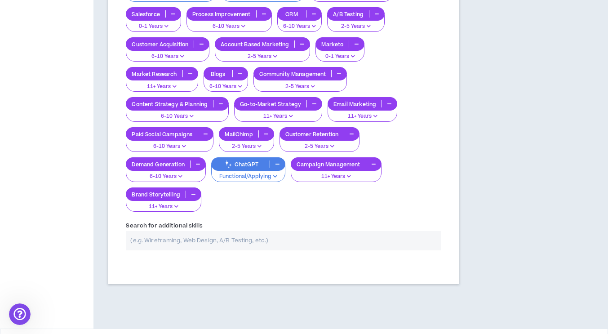
click at [178, 243] on input "text" at bounding box center [284, 240] width 316 height 19
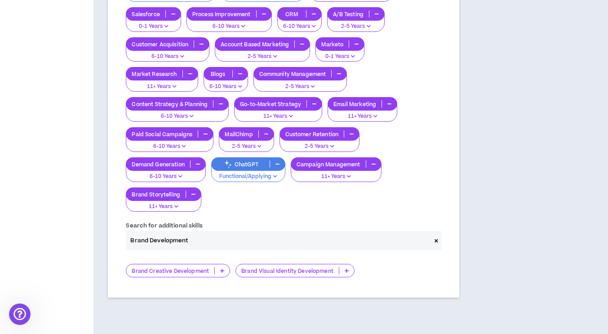
click at [173, 241] on input "Brand Development" at bounding box center [278, 240] width 305 height 19
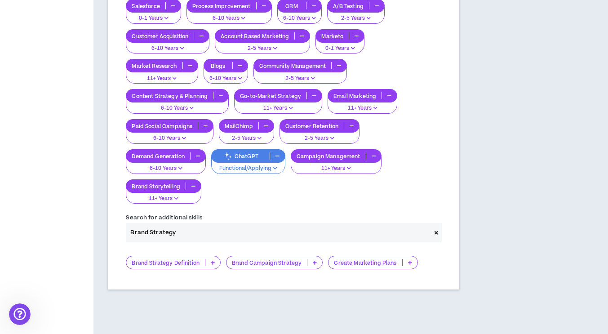
scroll to position [580, 0]
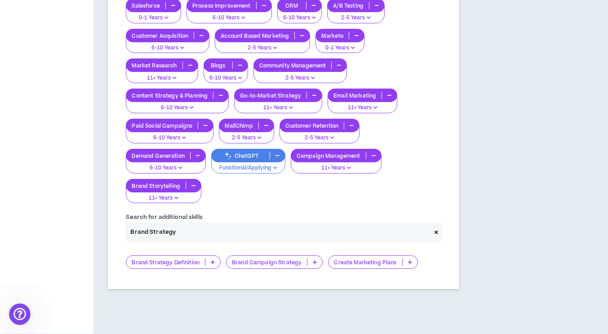
type input "Brand Strategy"
click at [176, 259] on p "Brand Strategy Definition" at bounding box center [165, 262] width 79 height 7
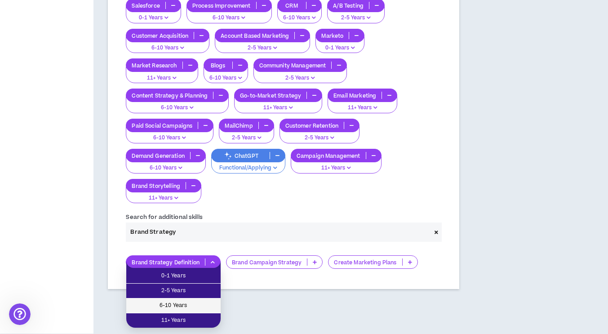
click at [177, 298] on li "6-10 Years" at bounding box center [173, 305] width 94 height 15
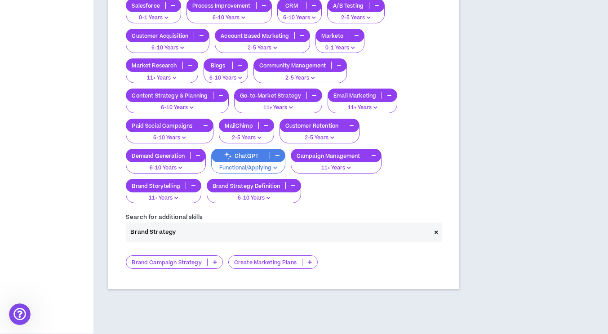
click at [165, 260] on p "Brand Campaign Strategy" at bounding box center [166, 262] width 80 height 7
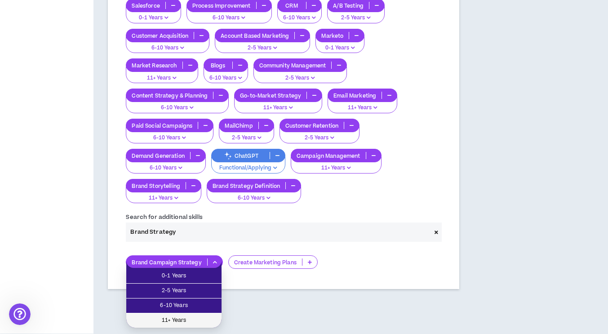
click at [171, 316] on span "11+ Years" at bounding box center [174, 321] width 84 height 10
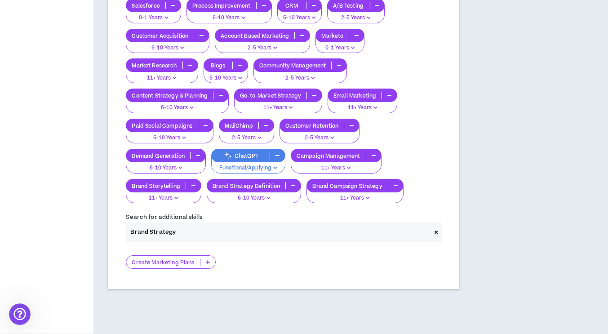
click at [164, 261] on p "Create Marketing Plans" at bounding box center [162, 262] width 73 height 7
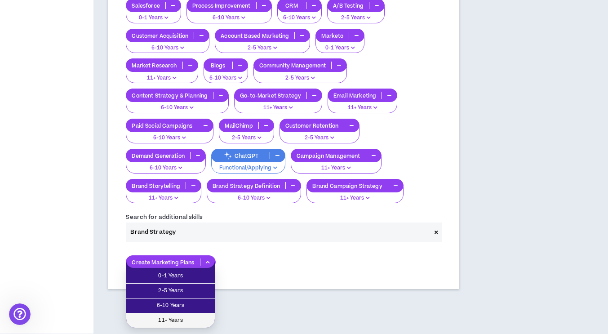
click at [167, 319] on span "11+ Years" at bounding box center [171, 321] width 78 height 10
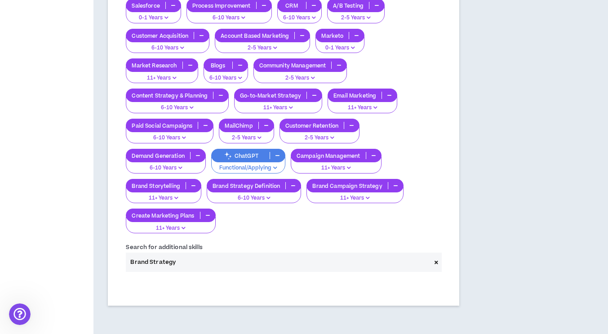
click at [437, 263] on icon at bounding box center [437, 262] width 4 height 5
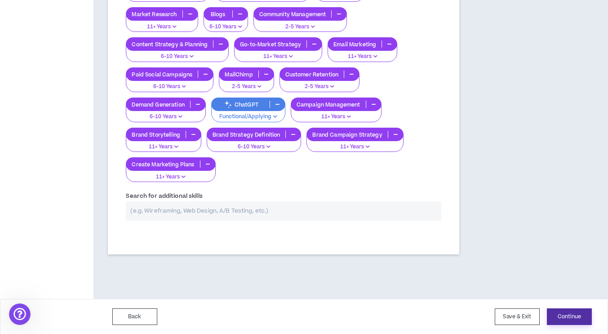
click at [576, 312] on button "Continue" at bounding box center [569, 316] width 45 height 17
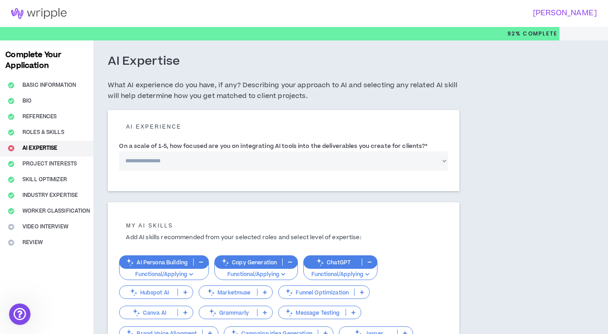
click at [278, 162] on select "**********" at bounding box center [283, 160] width 329 height 19
select select "*"
click at [119, 151] on select "**********" at bounding box center [283, 160] width 329 height 19
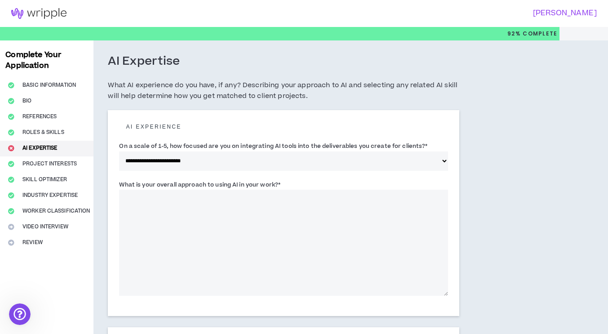
drag, startPoint x: 273, startPoint y: 169, endPoint x: 258, endPoint y: 224, distance: 56.4
click at [258, 224] on textarea "What is your overall approach to using AI in your work? *" at bounding box center [283, 243] width 329 height 106
click at [128, 196] on textarea "**********" at bounding box center [283, 243] width 329 height 106
paste textarea "**********"
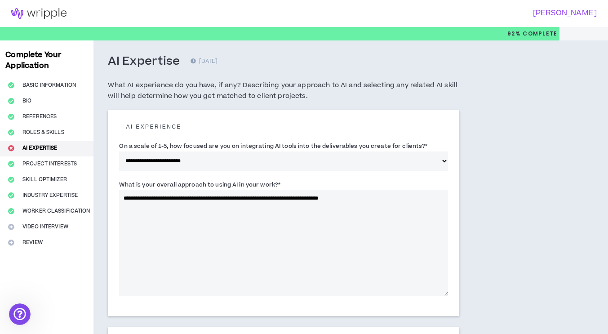
click at [128, 196] on textarea "**********" at bounding box center [283, 243] width 329 height 106
click at [246, 196] on textarea "**********" at bounding box center [283, 243] width 329 height 106
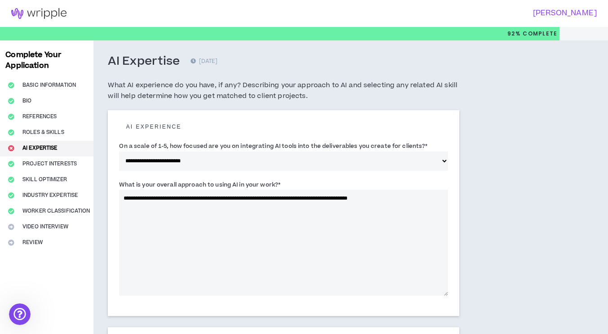
click at [301, 200] on textarea "**********" at bounding box center [283, 243] width 329 height 106
click at [341, 198] on textarea "**********" at bounding box center [283, 243] width 329 height 106
click at [299, 204] on textarea "**********" at bounding box center [283, 243] width 329 height 106
click at [278, 208] on textarea "**********" at bounding box center [283, 243] width 329 height 106
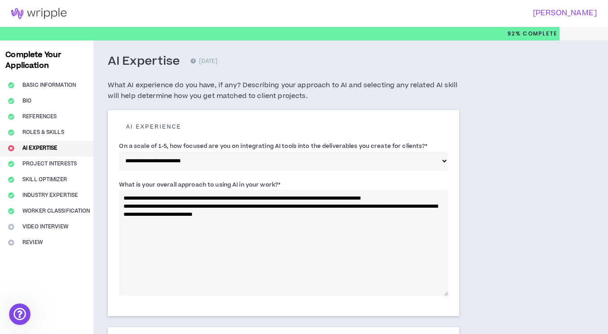
click at [219, 212] on textarea "**********" at bounding box center [283, 243] width 329 height 106
click at [296, 213] on textarea "**********" at bounding box center [283, 243] width 329 height 106
click at [153, 221] on textarea "**********" at bounding box center [283, 243] width 329 height 106
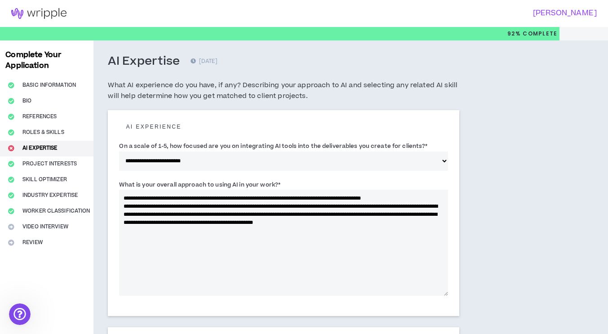
click at [123, 200] on textarea "**********" at bounding box center [283, 243] width 329 height 106
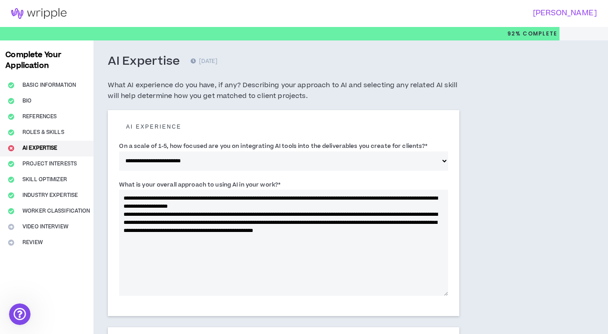
click at [283, 196] on textarea "**********" at bounding box center [283, 243] width 329 height 106
click at [261, 197] on textarea "**********" at bounding box center [283, 243] width 329 height 106
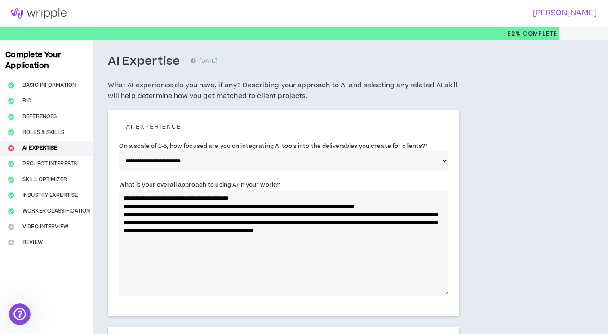
click at [211, 218] on textarea "**********" at bounding box center [283, 243] width 329 height 106
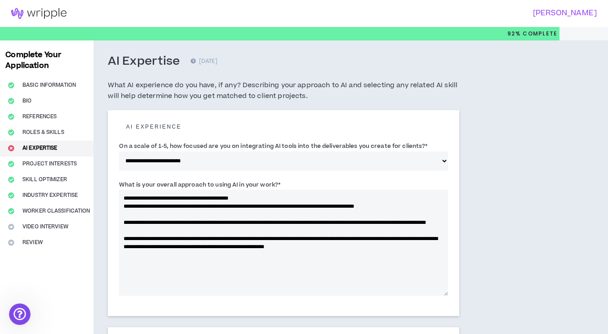
click at [231, 240] on textarea "**********" at bounding box center [283, 243] width 329 height 106
click at [227, 220] on textarea "**********" at bounding box center [283, 243] width 329 height 106
click at [127, 223] on textarea "**********" at bounding box center [283, 243] width 329 height 106
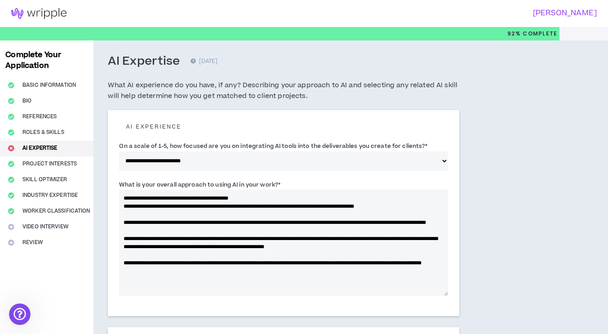
click at [158, 281] on textarea "**********" at bounding box center [283, 243] width 329 height 106
click at [263, 270] on textarea "**********" at bounding box center [283, 243] width 329 height 106
click at [383, 269] on textarea "**********" at bounding box center [283, 243] width 329 height 106
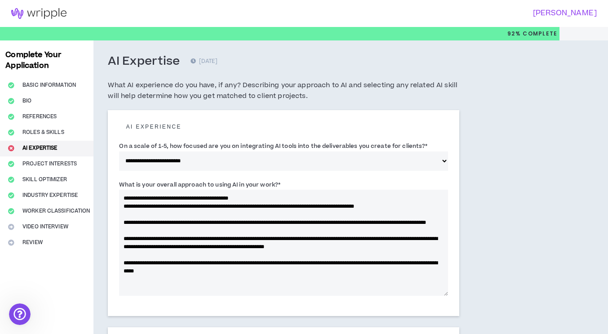
click at [169, 278] on textarea "**********" at bounding box center [283, 243] width 329 height 106
click at [284, 277] on textarea "**********" at bounding box center [283, 243] width 329 height 106
click at [144, 284] on textarea "**********" at bounding box center [283, 243] width 329 height 106
click at [297, 280] on textarea "**********" at bounding box center [283, 243] width 329 height 106
click at [297, 287] on textarea "**********" at bounding box center [283, 243] width 329 height 106
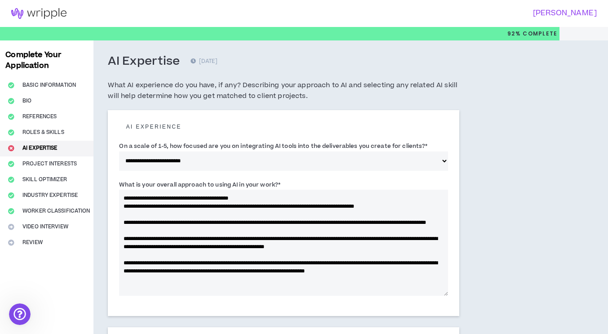
click at [326, 276] on textarea "**********" at bounding box center [283, 243] width 329 height 106
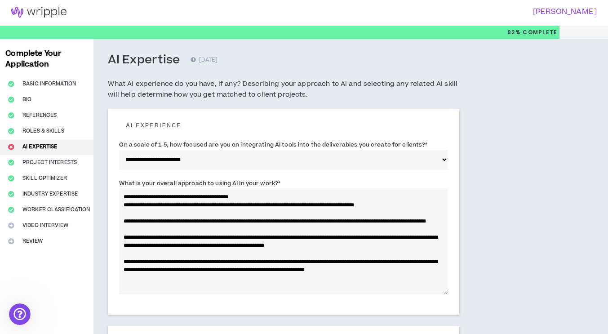
scroll to position [2, 0]
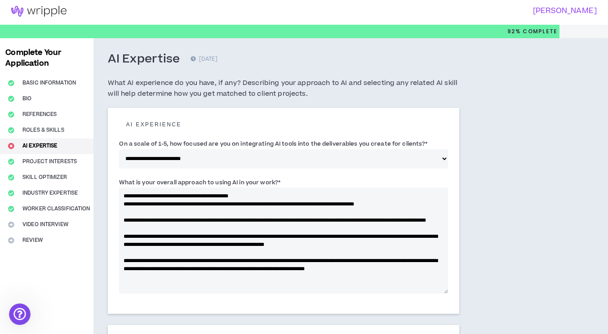
click at [255, 194] on textarea "**********" at bounding box center [283, 240] width 329 height 106
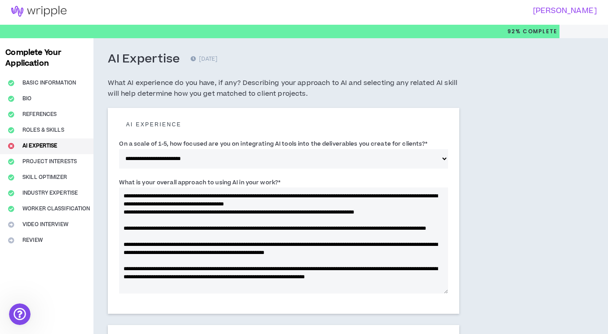
click at [349, 204] on textarea "**********" at bounding box center [283, 240] width 329 height 106
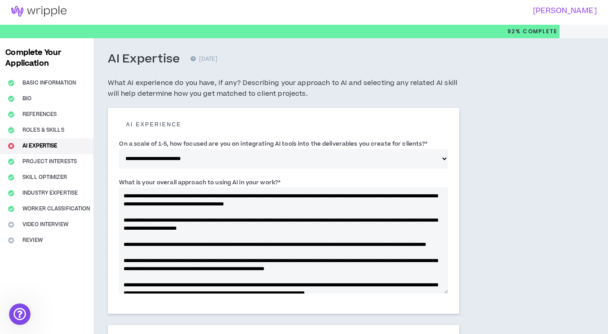
click at [275, 244] on textarea "**********" at bounding box center [283, 240] width 329 height 106
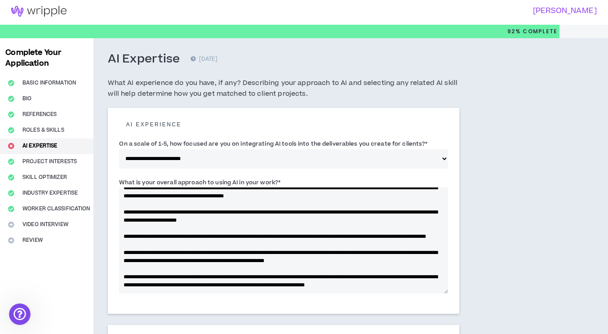
click at [275, 244] on textarea "**********" at bounding box center [283, 240] width 329 height 106
click at [253, 231] on textarea "**********" at bounding box center [283, 240] width 329 height 106
click at [255, 228] on textarea "**********" at bounding box center [283, 240] width 329 height 106
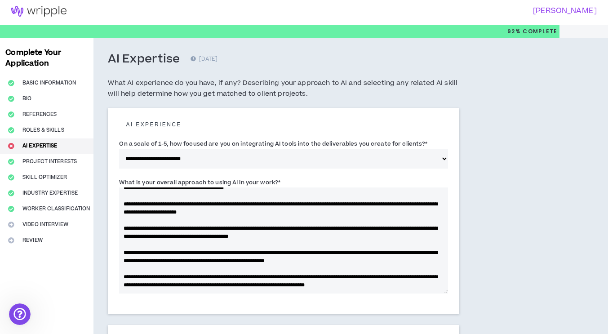
click at [234, 288] on textarea "**********" at bounding box center [283, 240] width 329 height 106
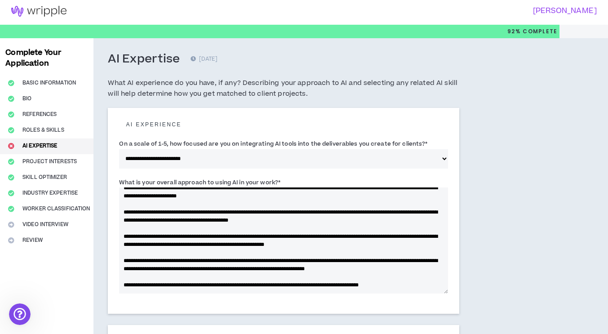
scroll to position [44, 0]
type textarea "**********"
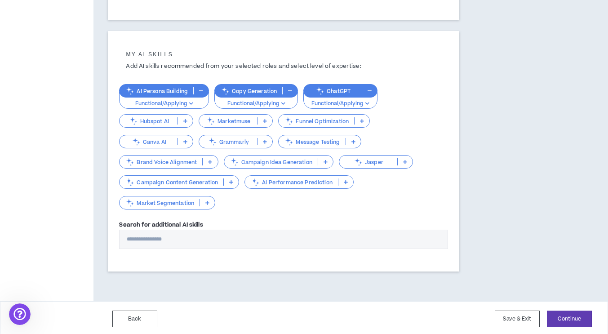
scroll to position [298, 0]
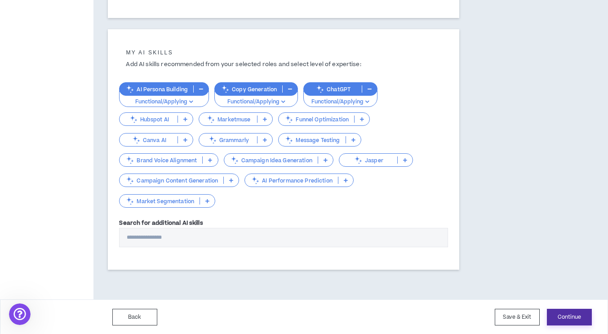
click at [586, 320] on button "Continue" at bounding box center [569, 317] width 45 height 17
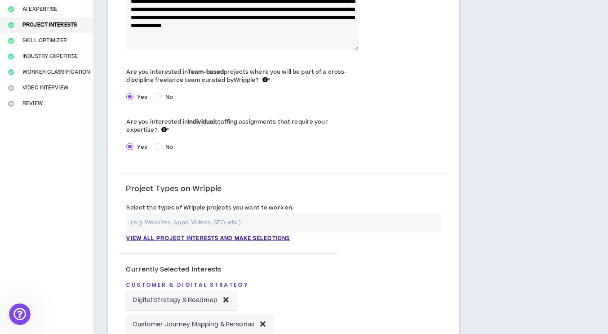
scroll to position [140, 0]
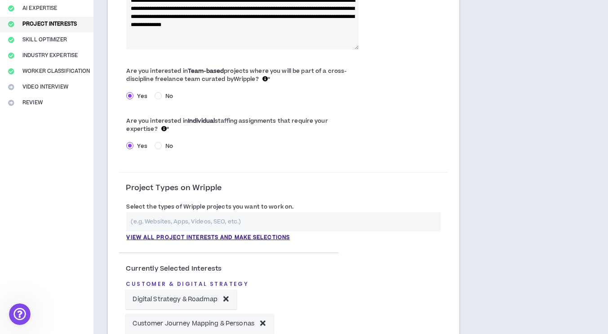
click at [301, 225] on input "text" at bounding box center [283, 221] width 315 height 19
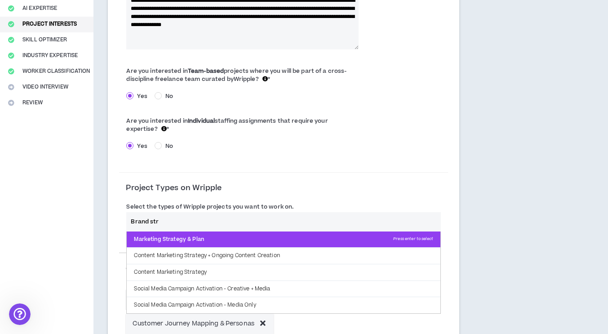
type input "Brand str"
click at [287, 245] on p "Marketing Strategy & Plan Press enter to select" at bounding box center [284, 239] width 314 height 16
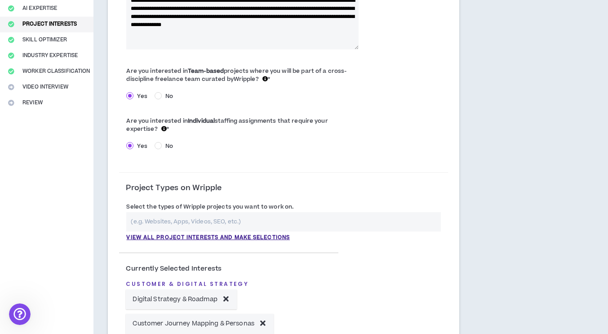
click at [284, 219] on input "text" at bounding box center [283, 221] width 315 height 19
click at [274, 236] on p "View all project interests and make selections" at bounding box center [208, 238] width 164 height 8
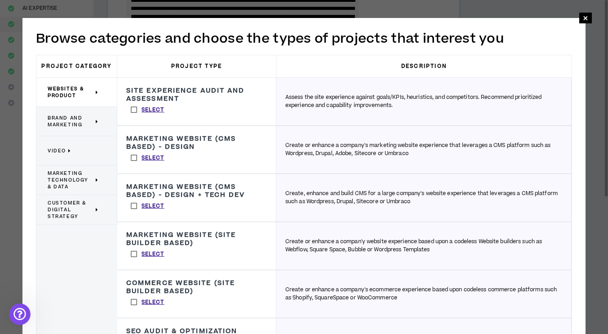
click at [64, 120] on span "Brand and Marketing" at bounding box center [71, 121] width 46 height 13
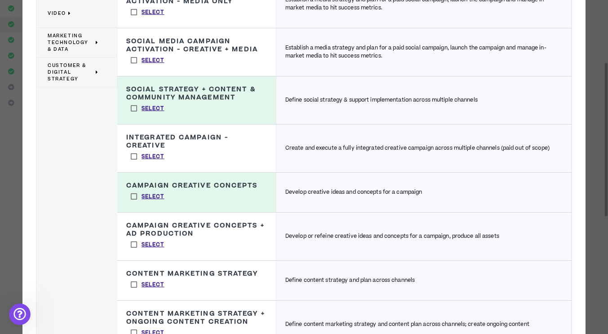
click at [134, 286] on label "Select" at bounding box center [147, 284] width 43 height 13
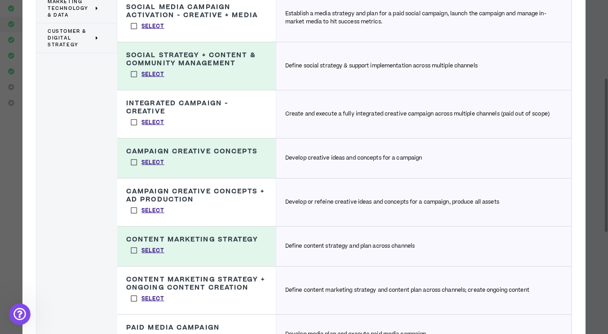
click at [131, 294] on label "Select" at bounding box center [147, 298] width 43 height 13
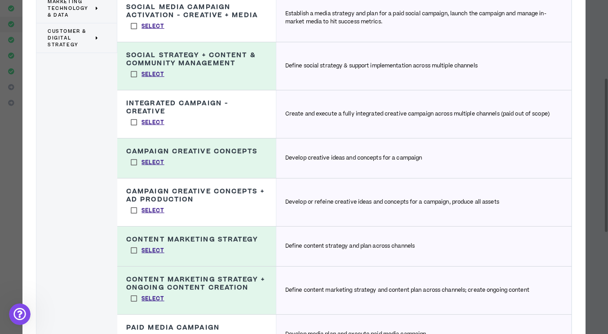
click at [137, 70] on label "Select" at bounding box center [147, 73] width 43 height 13
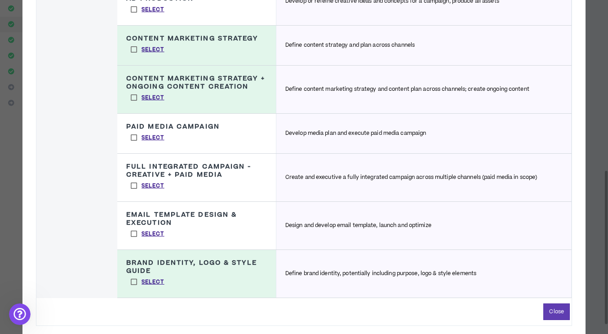
click at [132, 278] on label "Select" at bounding box center [147, 281] width 43 height 13
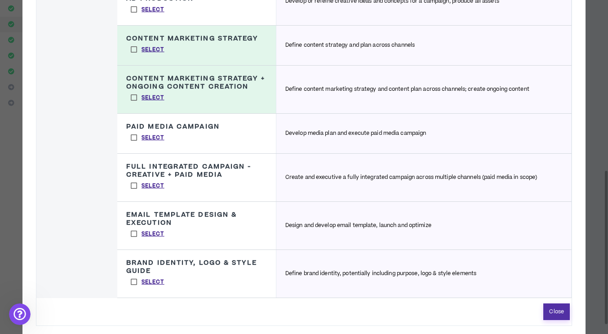
click at [556, 309] on button "Close" at bounding box center [556, 311] width 27 height 17
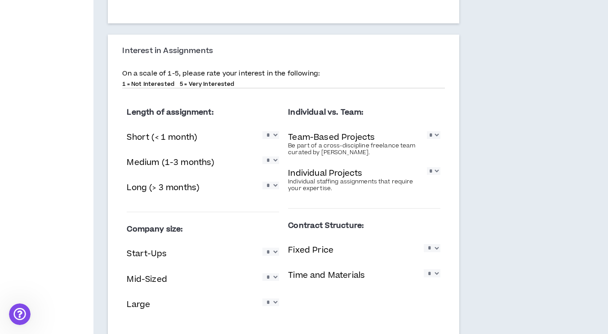
scroll to position [664, 0]
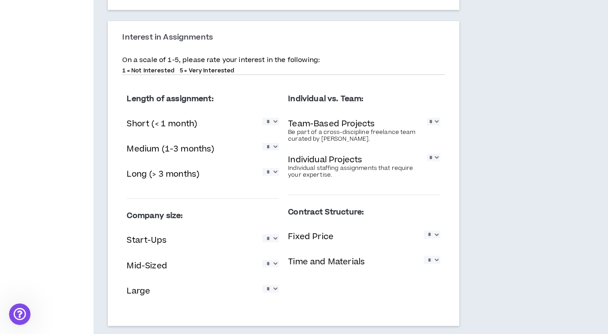
click at [277, 125] on select "* * * * *" at bounding box center [270, 122] width 17 height 8
select select "*"
click at [262, 118] on select "* * * * *" at bounding box center [270, 122] width 17 height 8
click at [275, 151] on select "* * * * *" at bounding box center [270, 147] width 17 height 8
select select "*"
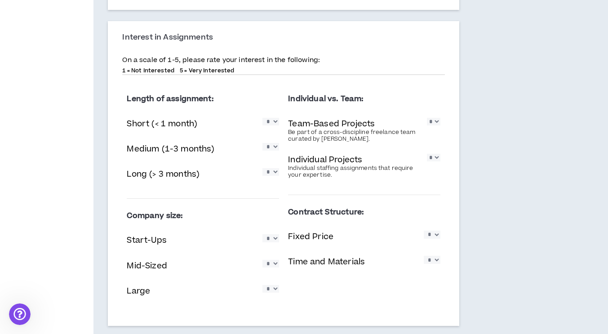
click at [262, 143] on select "* * * * *" at bounding box center [270, 147] width 17 height 8
click at [273, 176] on select "* * * * *" at bounding box center [270, 172] width 17 height 8
select select "*"
click at [262, 169] on select "* * * * *" at bounding box center [270, 172] width 17 height 8
click at [435, 123] on select "* * * * *" at bounding box center [433, 122] width 13 height 8
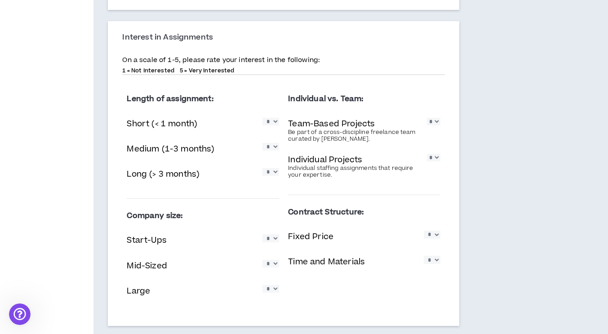
select select "*"
click at [427, 118] on select "* * * * *" at bounding box center [433, 122] width 13 height 8
click at [432, 160] on select "* * * * *" at bounding box center [433, 158] width 13 height 8
select select "*"
click at [427, 154] on select "* * * * *" at bounding box center [433, 158] width 13 height 8
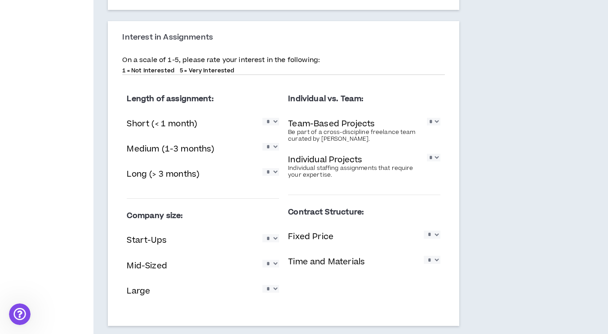
click at [435, 121] on select "* * * * *" at bounding box center [433, 122] width 13 height 8
select select "*"
click at [427, 118] on select "* * * * *" at bounding box center [433, 122] width 13 height 8
click at [437, 173] on div "Individual Projects Individual staffing assignments that require your expertise…" at bounding box center [364, 165] width 152 height 29
click at [274, 123] on select "* * * * *" at bounding box center [270, 122] width 17 height 8
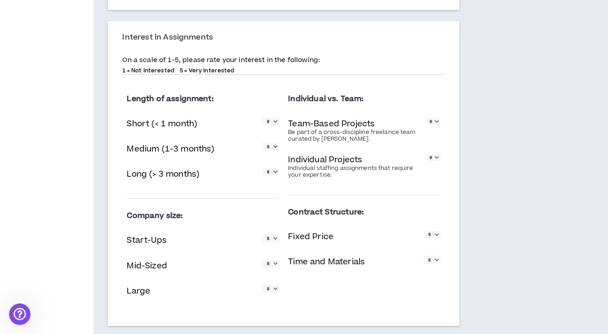
select select "*"
click at [262, 118] on select "* * * * *" at bounding box center [270, 122] width 17 height 8
click at [276, 151] on select "* * * * *" at bounding box center [270, 147] width 17 height 8
select select "*"
click at [262, 143] on select "* * * * *" at bounding box center [270, 147] width 17 height 8
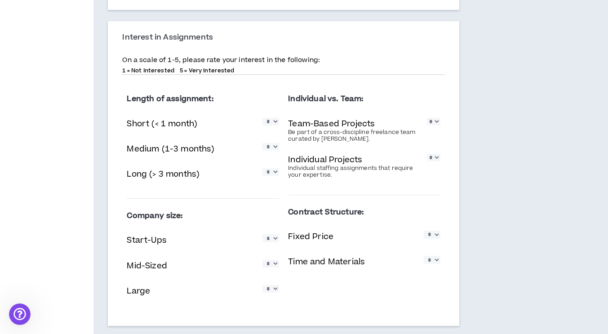
scroll to position [715, 0]
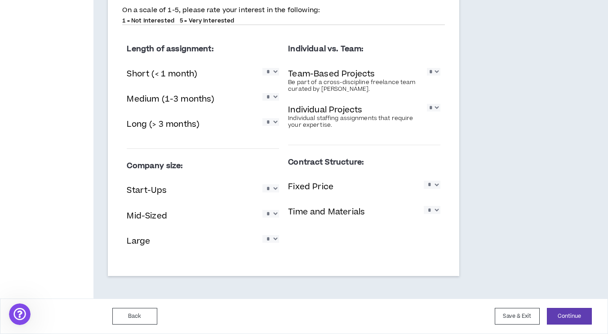
click at [274, 191] on select "* * * * *" at bounding box center [270, 188] width 17 height 8
select select "*"
click at [262, 184] on select "* * * * *" at bounding box center [270, 188] width 17 height 8
click at [272, 217] on select "* * * * *" at bounding box center [270, 214] width 17 height 8
select select "*"
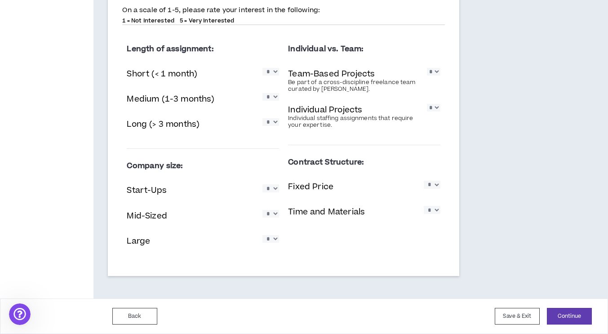
click at [262, 210] on select "* * * * *" at bounding box center [270, 214] width 17 height 8
click at [271, 242] on select "* * * * *" at bounding box center [270, 239] width 17 height 8
click at [276, 185] on select "* * * * *" at bounding box center [270, 188] width 17 height 8
click at [308, 268] on div "Interest in Assignments On a scale of 1-5, please rate your interest in the fol…" at bounding box center [283, 123] width 351 height 305
click at [276, 243] on select "* * * * *" at bounding box center [270, 239] width 17 height 8
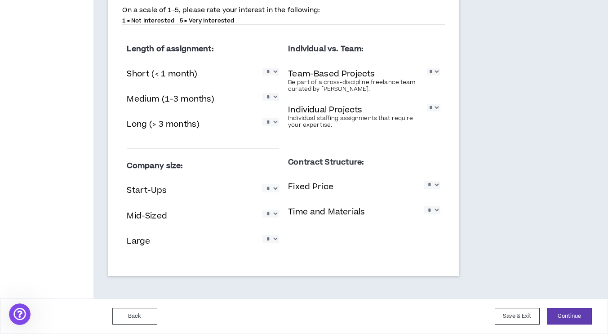
select select "*"
click at [262, 235] on select "* * * * *" at bounding box center [270, 239] width 17 height 8
click at [436, 183] on select "* * * * *" at bounding box center [432, 185] width 17 height 8
select select "*"
click at [424, 181] on select "* * * * *" at bounding box center [432, 185] width 17 height 8
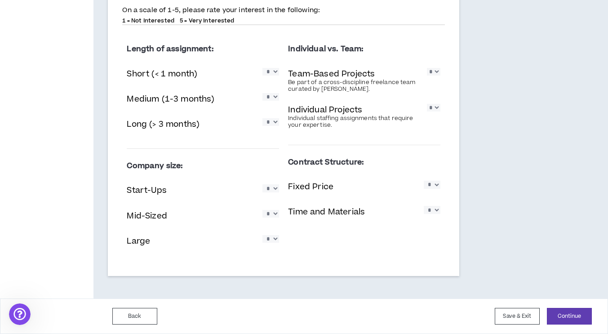
click at [435, 213] on select "* * * * *" at bounding box center [432, 210] width 17 height 8
select select "*"
click at [424, 206] on select "* * * * *" at bounding box center [432, 210] width 17 height 8
click at [571, 315] on button "Continue" at bounding box center [569, 316] width 45 height 17
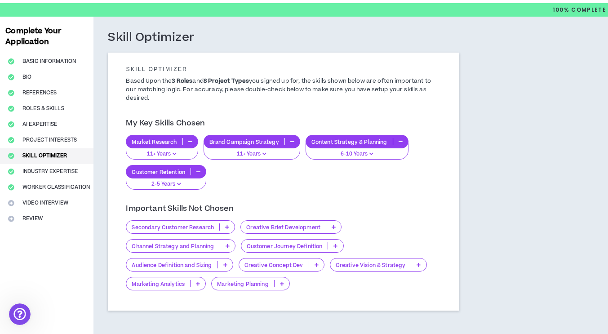
scroll to position [28, 0]
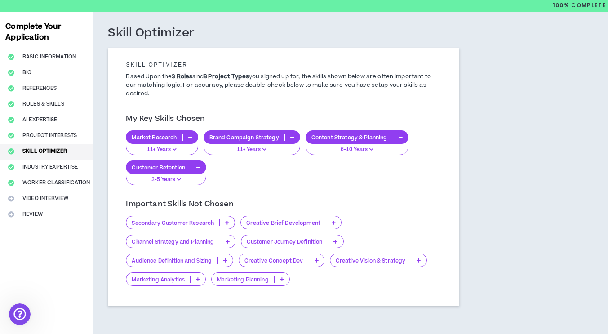
click at [226, 217] on div "Secondary Customer Research" at bounding box center [180, 222] width 109 height 13
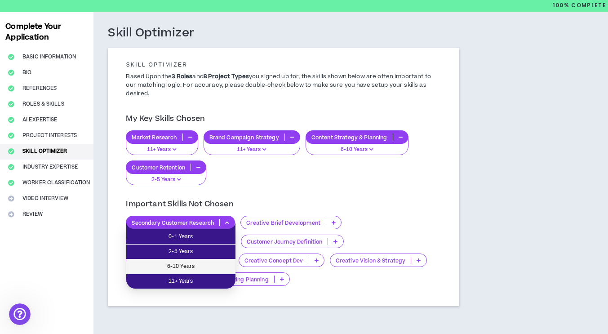
click at [204, 270] on span "6-10 Years" at bounding box center [181, 267] width 98 height 10
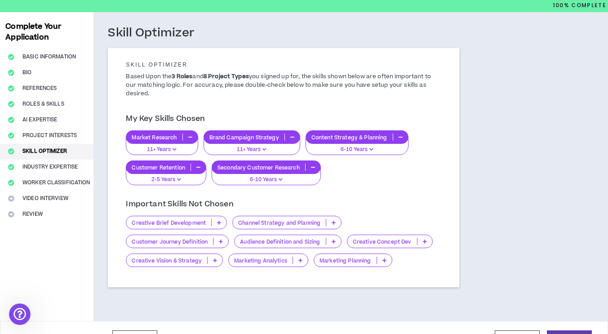
click at [216, 222] on p at bounding box center [219, 222] width 15 height 7
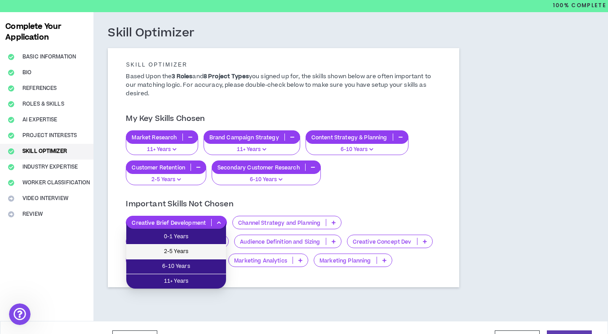
click at [207, 255] on span "2-5 Years" at bounding box center [176, 252] width 89 height 10
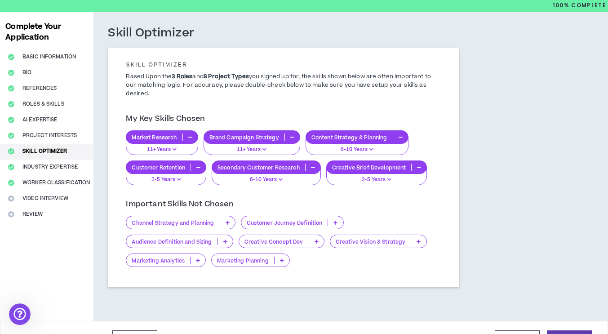
click at [211, 225] on p "Channel Strategy and Planning" at bounding box center [172, 222] width 93 height 7
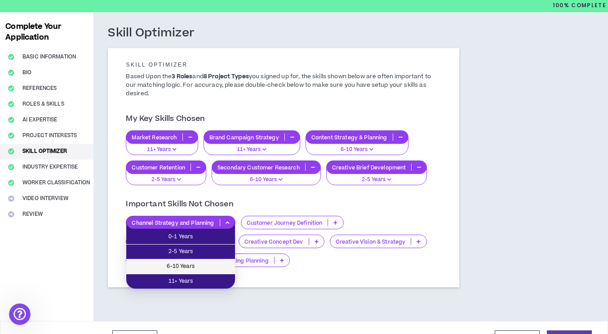
click at [212, 260] on li "6-10 Years" at bounding box center [180, 266] width 109 height 15
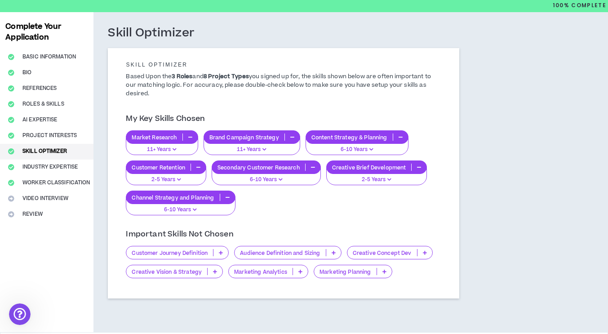
click at [210, 253] on p "Customer Journey Definition" at bounding box center [169, 252] width 87 height 7
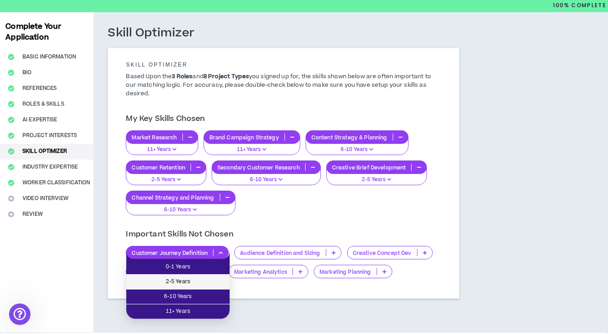
click at [211, 289] on li "2-5 Years" at bounding box center [177, 282] width 103 height 15
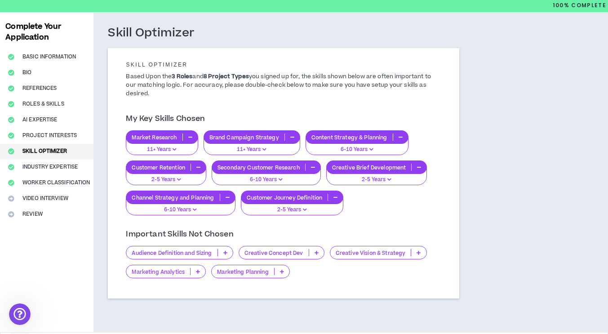
click at [287, 209] on p "2-5 Years" at bounding box center [292, 210] width 91 height 8
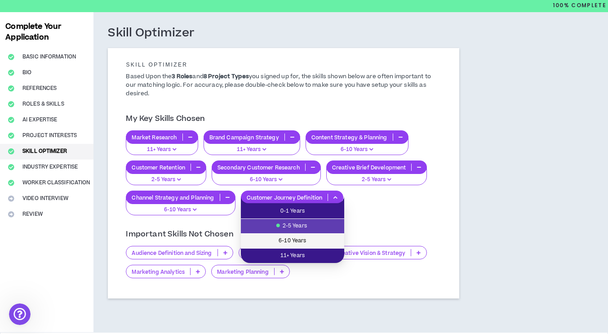
click at [290, 240] on span "6-10 Years" at bounding box center [292, 241] width 93 height 10
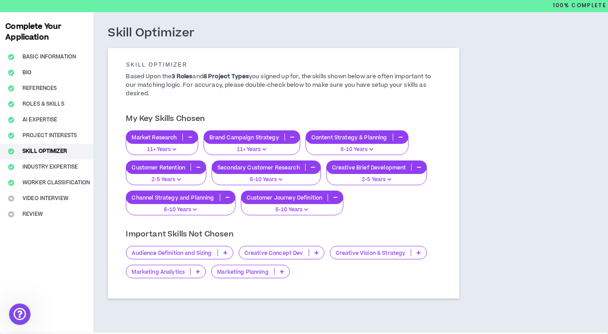
click at [210, 253] on p "Audience Definition and Sizing" at bounding box center [171, 252] width 91 height 7
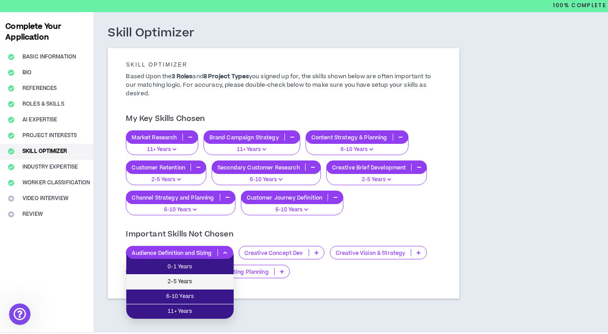
click at [209, 284] on span "2-5 Years" at bounding box center [180, 282] width 97 height 10
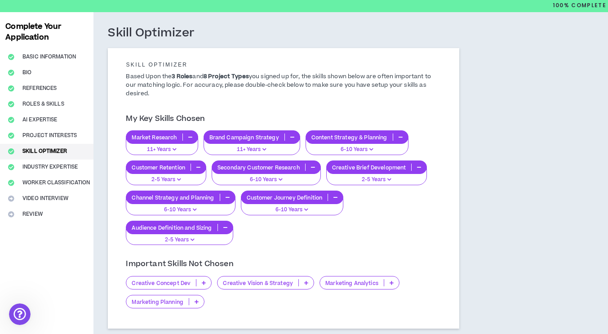
click at [187, 282] on p "Creative Concept Dev" at bounding box center [161, 283] width 70 height 7
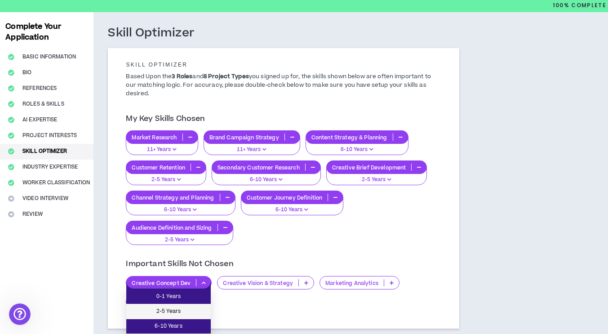
click at [188, 306] on li "2-5 Years" at bounding box center [168, 311] width 84 height 15
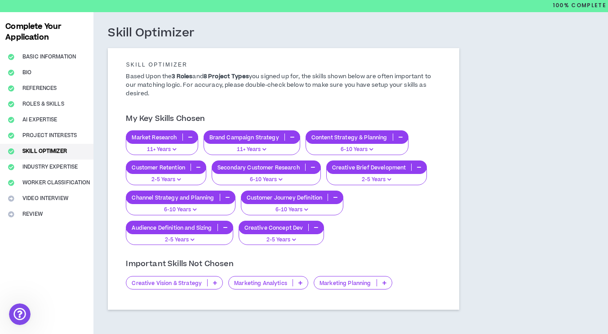
click at [264, 240] on p "2-5 Years" at bounding box center [281, 240] width 74 height 8
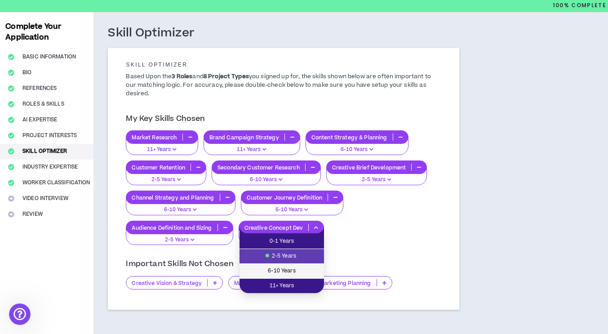
click at [270, 272] on span "6-10 Years" at bounding box center [282, 271] width 74 height 10
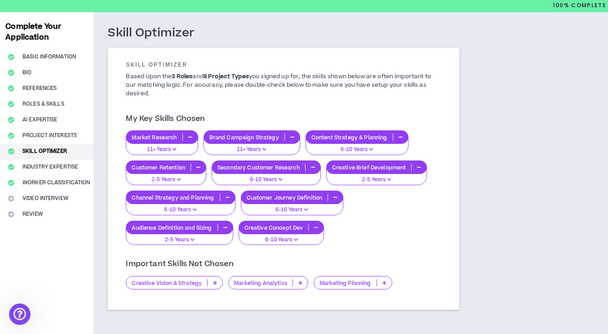
click at [194, 283] on p "Creative Vision & Strategy" at bounding box center [166, 283] width 81 height 7
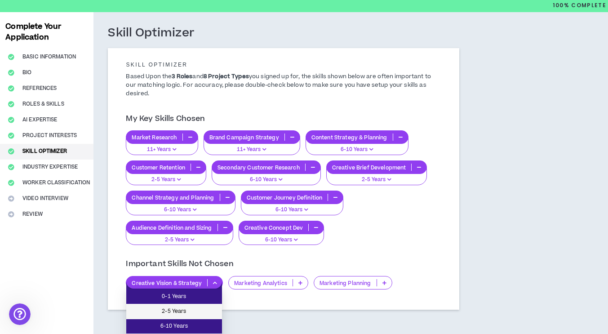
click at [192, 312] on span "2-5 Years" at bounding box center [174, 312] width 85 height 10
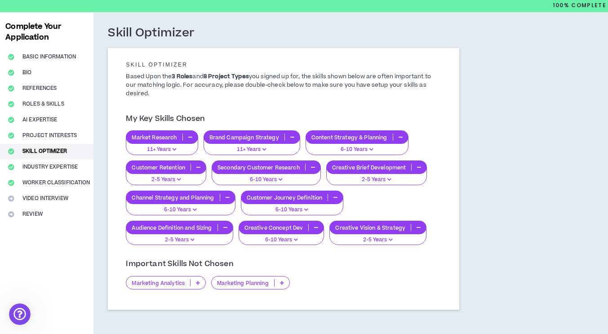
click at [184, 280] on p "Marketing Analytics" at bounding box center [158, 283] width 64 height 7
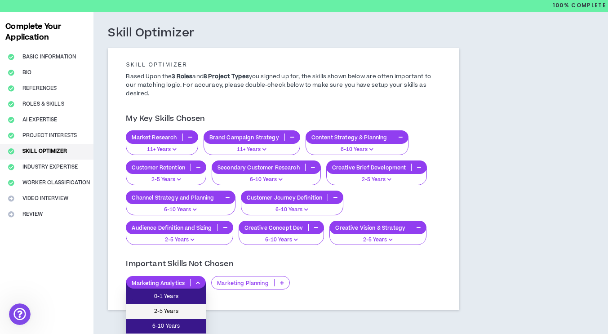
click at [182, 313] on span "2-5 Years" at bounding box center [166, 312] width 69 height 10
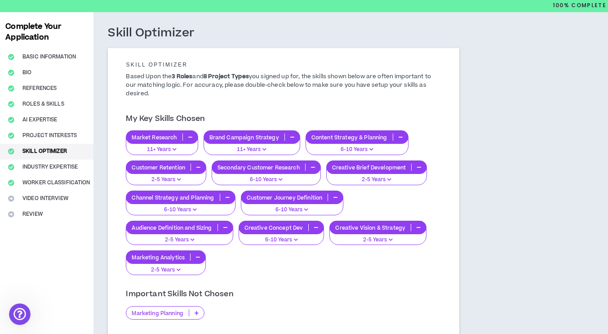
click at [178, 313] on p "Marketing Planning" at bounding box center [157, 313] width 62 height 7
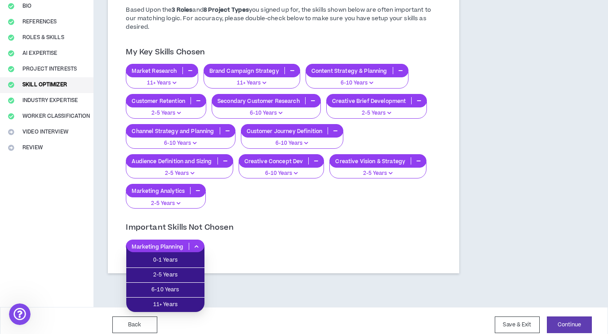
scroll to position [95, 0]
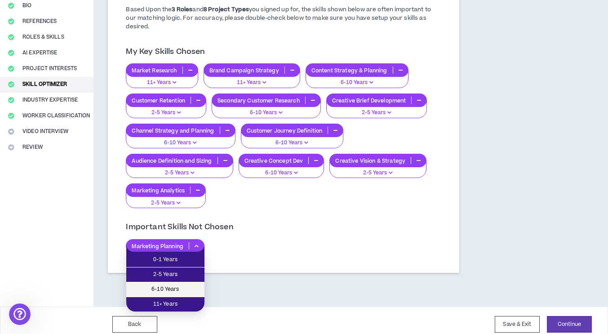
click at [173, 294] on span "6-10 Years" at bounding box center [165, 289] width 67 height 10
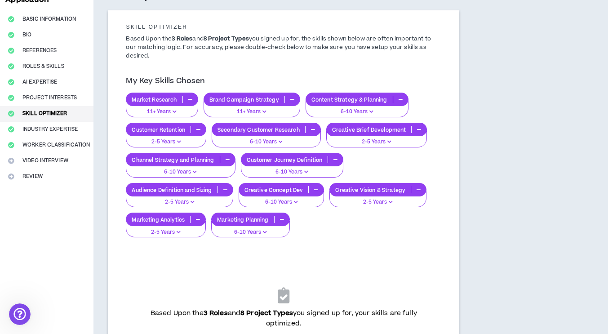
scroll to position [186, 0]
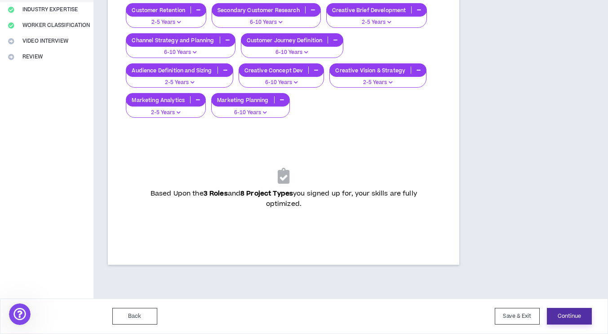
click at [572, 316] on button "Continue" at bounding box center [569, 316] width 45 height 17
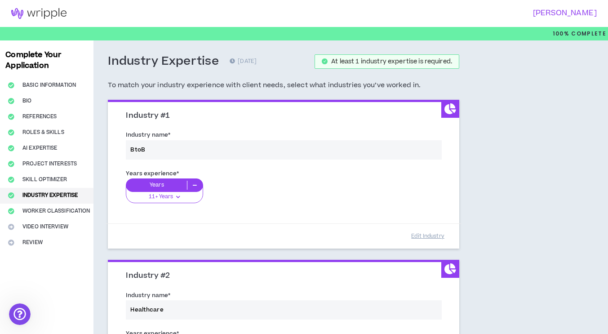
click at [152, 152] on div "Industry name * BtoB" at bounding box center [283, 147] width 329 height 38
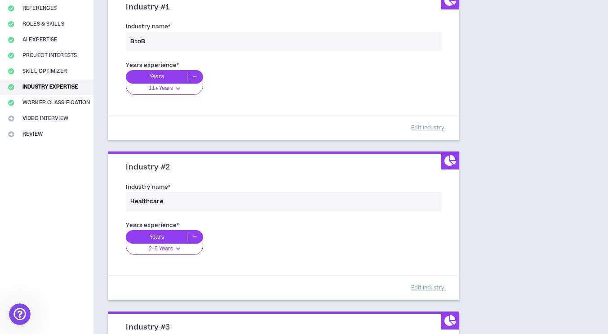
scroll to position [111, 0]
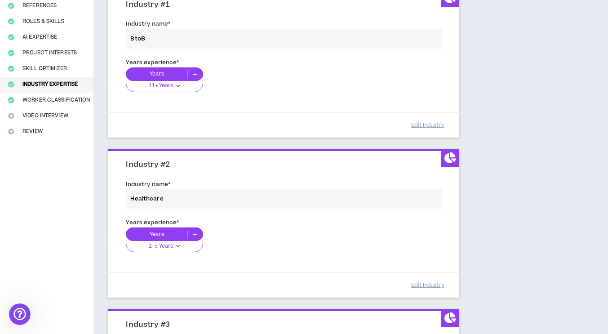
click at [179, 244] on div "Years experience * Years 2-5 Years 0-1 Years 2-5 Years 6-10 Years 11+ Years" at bounding box center [283, 240] width 329 height 50
click at [174, 245] on div "Years experience * Years 2-5 Years 0-1 Years 2-5 Years 6-10 Years 11+ Years" at bounding box center [283, 240] width 329 height 50
click at [179, 245] on div "Years experience * Years 2-5 Years 0-1 Years 2-5 Years 6-10 Years 11+ Years" at bounding box center [283, 240] width 329 height 50
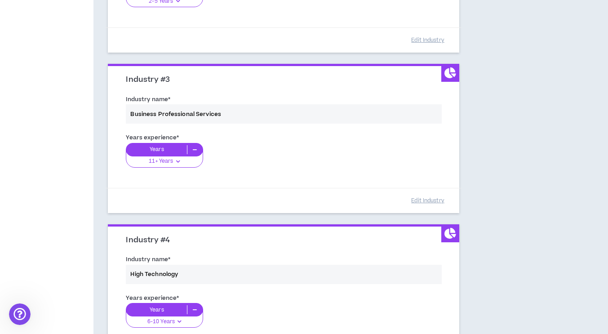
scroll to position [349, 0]
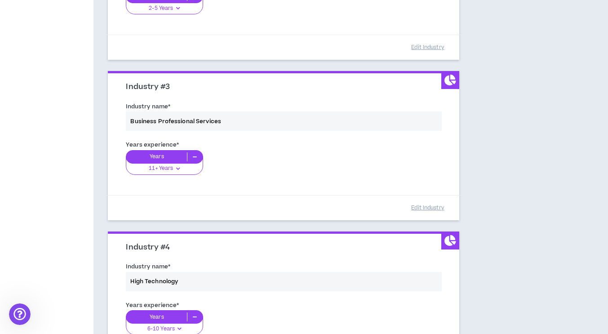
click at [169, 168] on div "Years experience * Years 11+ Years 0-1 Years 2-5 Years 6-10 Years 11+ Years" at bounding box center [283, 163] width 329 height 50
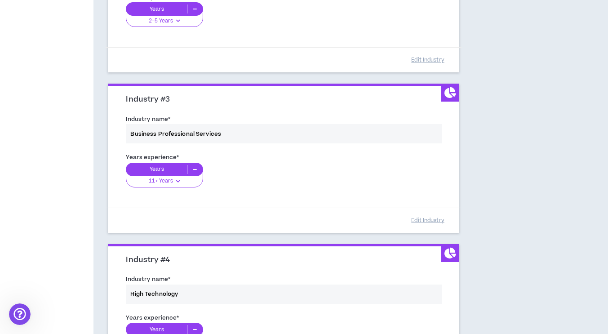
scroll to position [342, 0]
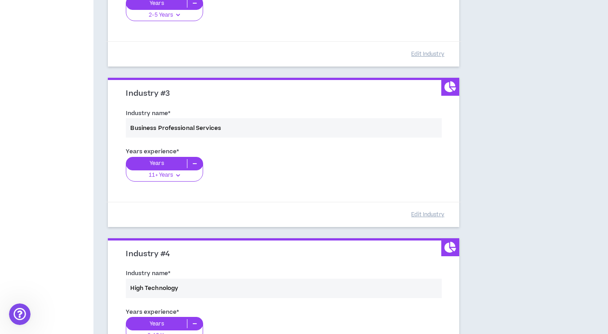
click at [192, 133] on div "Industry name * Business Professional Services" at bounding box center [283, 125] width 329 height 38
click at [197, 128] on div "Industry name * Business Professional Services" at bounding box center [283, 125] width 329 height 38
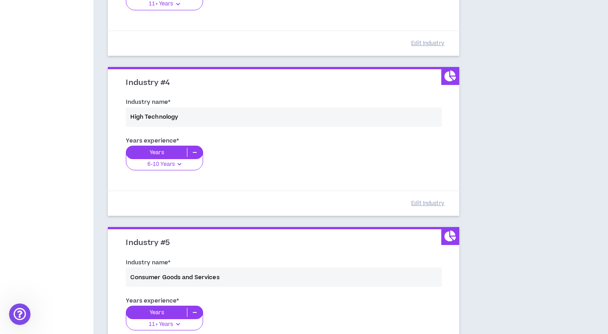
scroll to position [692, 0]
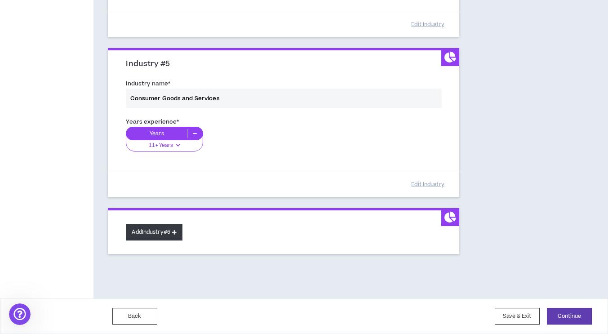
click at [165, 231] on button "Add Industry #6" at bounding box center [154, 232] width 57 height 17
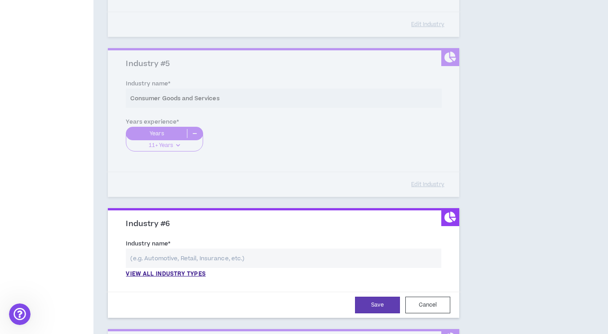
click at [169, 265] on input "text" at bounding box center [284, 258] width 316 height 19
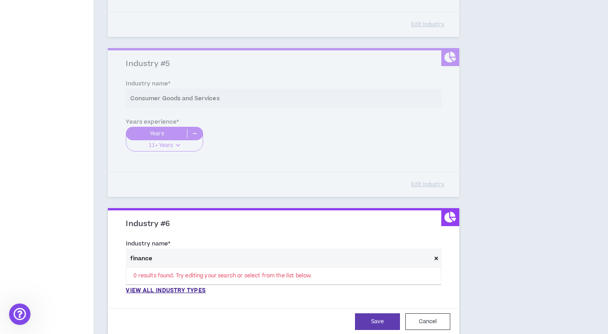
click at [165, 262] on input "finance" at bounding box center [278, 258] width 305 height 19
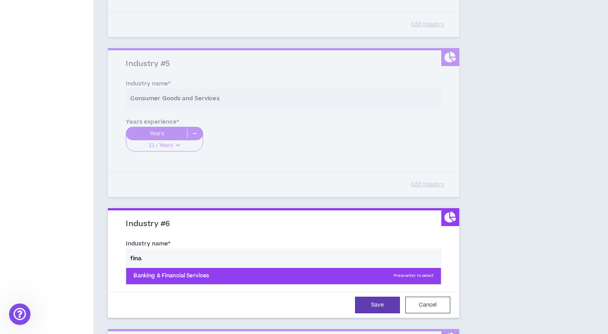
click at [174, 276] on p "Banking & Financial Services Press enter to select" at bounding box center [283, 276] width 315 height 16
type input "Banking & Financial Services"
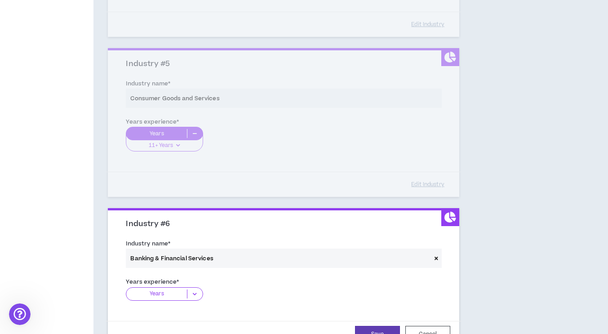
click at [175, 293] on p "Years" at bounding box center [156, 293] width 61 height 9
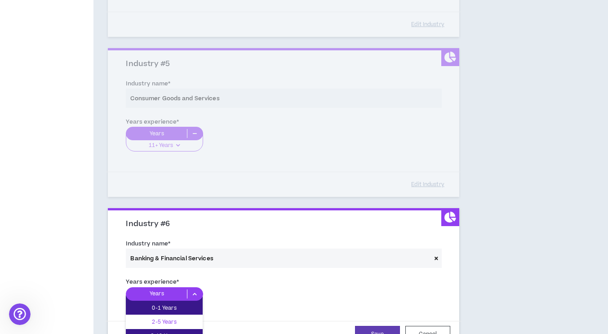
click at [177, 316] on div "2-5 Years" at bounding box center [164, 321] width 77 height 13
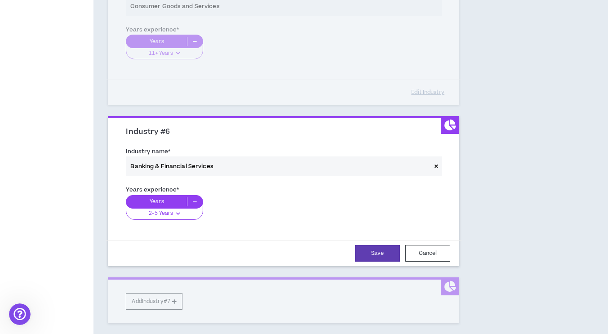
scroll to position [785, 0]
click at [386, 251] on button "Save" at bounding box center [377, 252] width 45 height 17
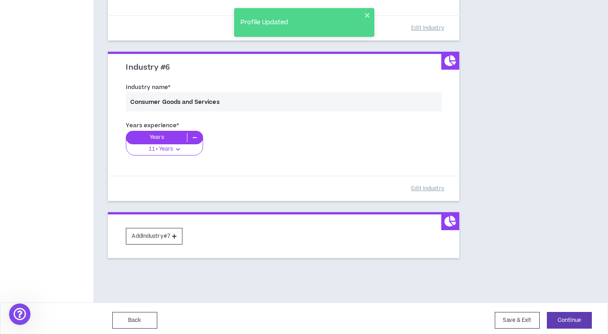
scroll to position [853, 0]
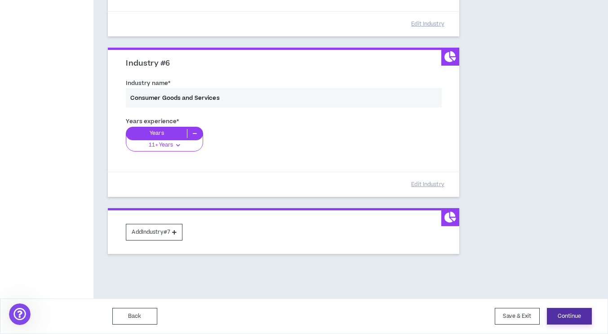
click at [556, 318] on button "Continue" at bounding box center [569, 316] width 45 height 17
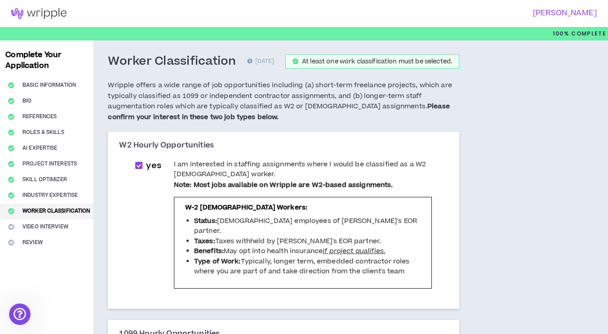
scroll to position [292, 0]
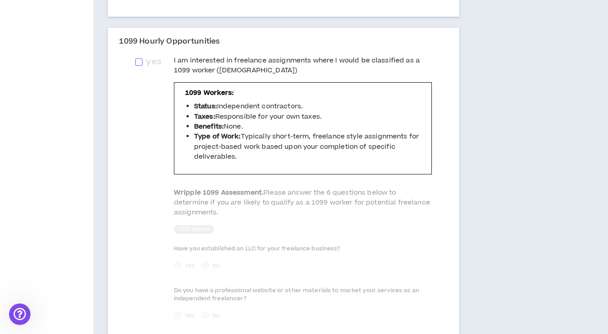
click at [138, 66] on span at bounding box center [138, 61] width 7 height 7
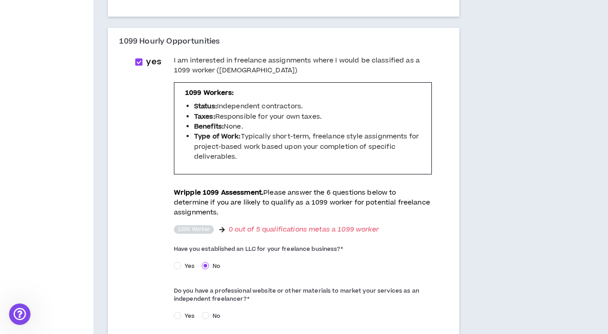
click at [138, 56] on label "yes" at bounding box center [149, 62] width 29 height 13
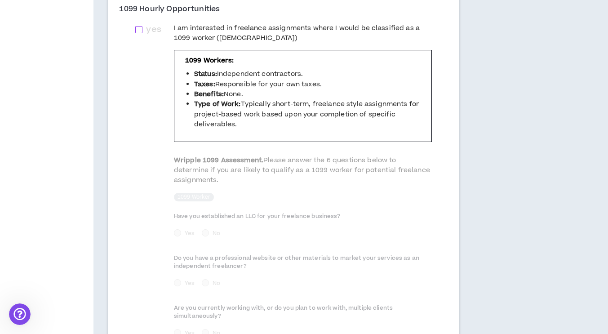
scroll to position [324, 0]
click at [141, 34] on span at bounding box center [138, 30] width 7 height 7
checkbox input "****"
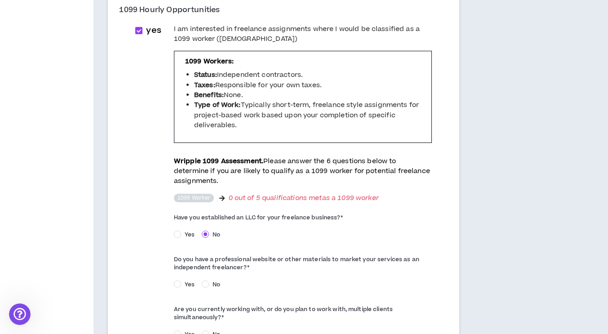
click at [200, 267] on div "Do you have a professional website or other materials to market your services a…" at bounding box center [303, 272] width 258 height 41
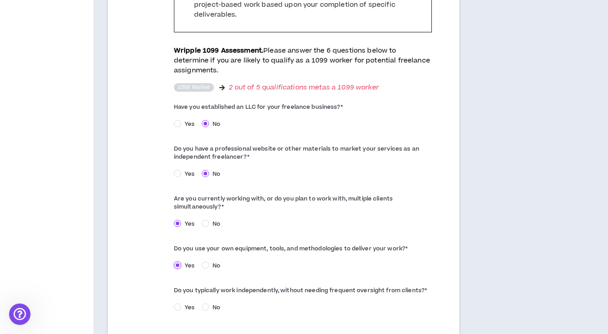
scroll to position [434, 0]
click at [180, 289] on div "Do you typically work independently, without needing frequent oversight from cl…" at bounding box center [303, 300] width 258 height 33
click at [182, 304] on span "Yes" at bounding box center [189, 308] width 17 height 8
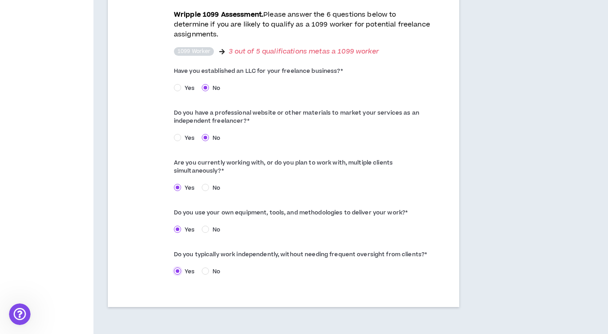
scroll to position [519, 0]
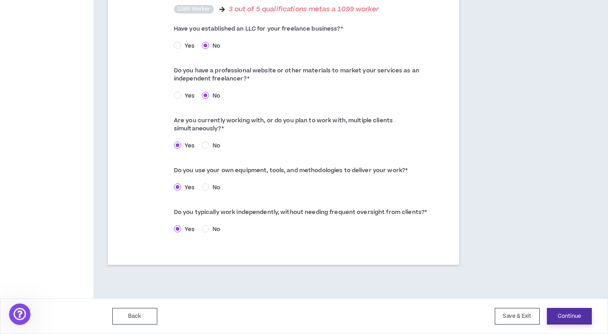
click at [566, 318] on button "Continue" at bounding box center [569, 316] width 45 height 17
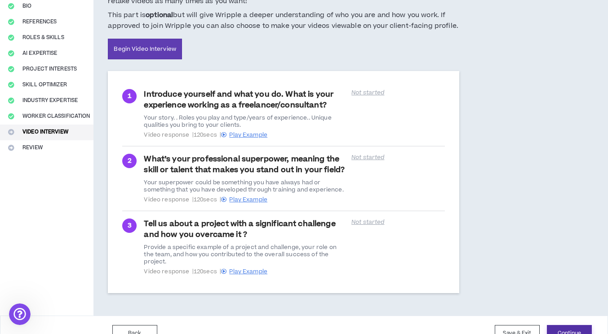
scroll to position [96, 0]
